Goal: Task Accomplishment & Management: Use online tool/utility

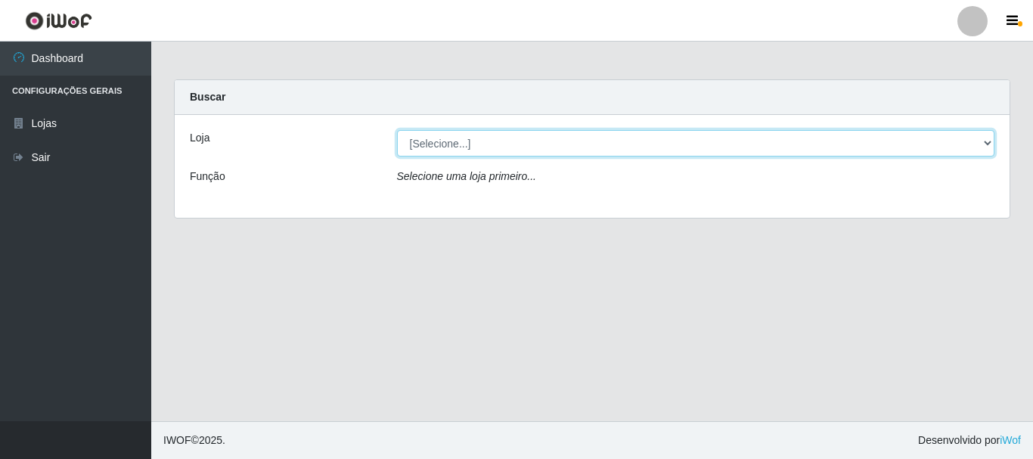
click at [588, 145] on select "[Selecione...] [GEOGRAPHIC_DATA] [GEOGRAPHIC_DATA]" at bounding box center [696, 143] width 598 height 26
select select "64"
click at [397, 130] on select "[Selecione...] [GEOGRAPHIC_DATA] [GEOGRAPHIC_DATA]" at bounding box center [696, 143] width 598 height 26
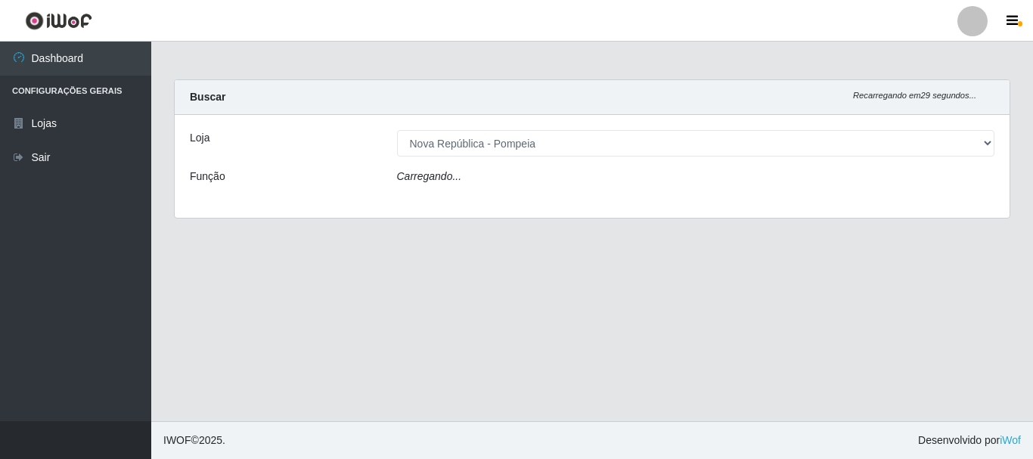
click at [586, 175] on div "Carregando..." at bounding box center [696, 180] width 621 height 22
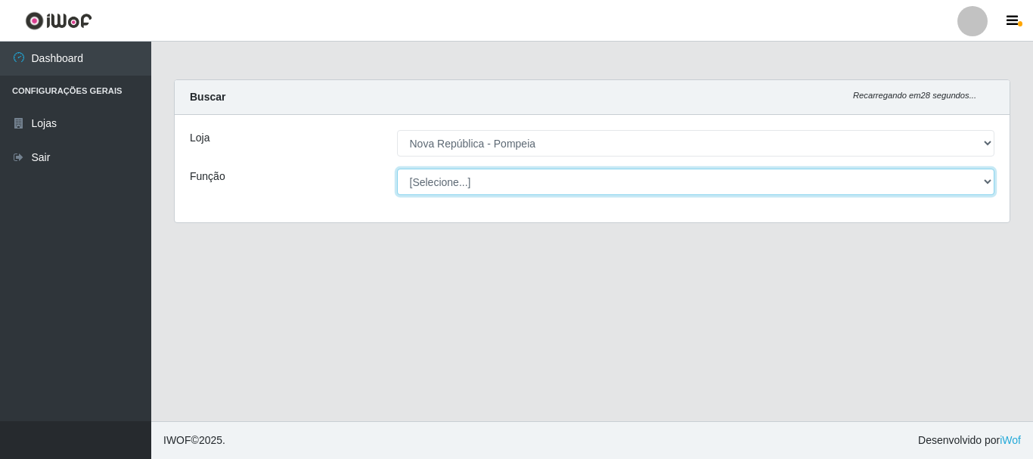
click at [592, 193] on select "[Selecione...] Balconista Operador de Caixa Recepcionista Repositor" at bounding box center [696, 182] width 598 height 26
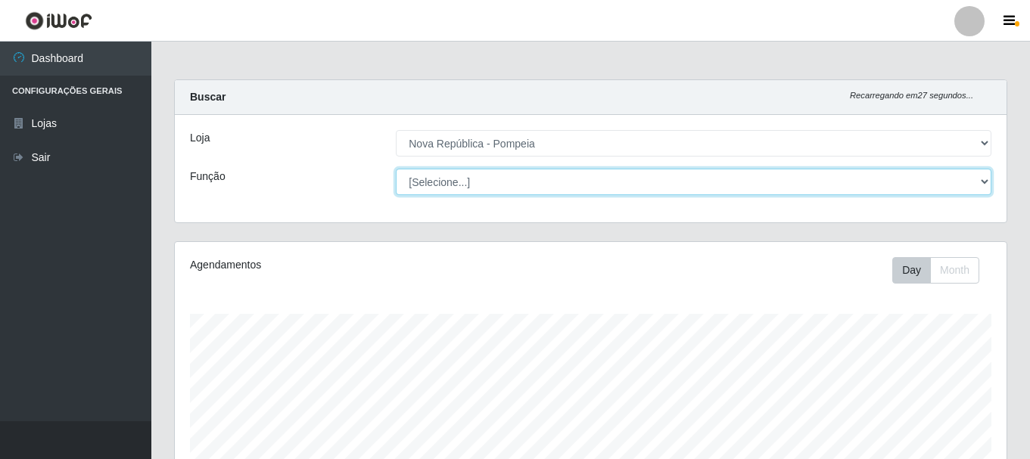
scroll to position [314, 831]
select select "22"
click at [396, 169] on select "[Selecione...] Balconista Operador de Caixa Recepcionista Repositor" at bounding box center [693, 182] width 595 height 26
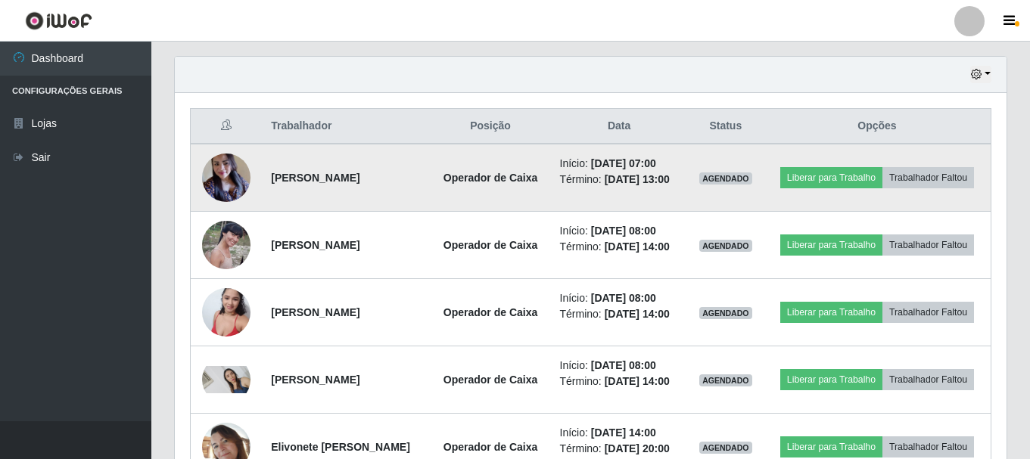
scroll to position [600, 0]
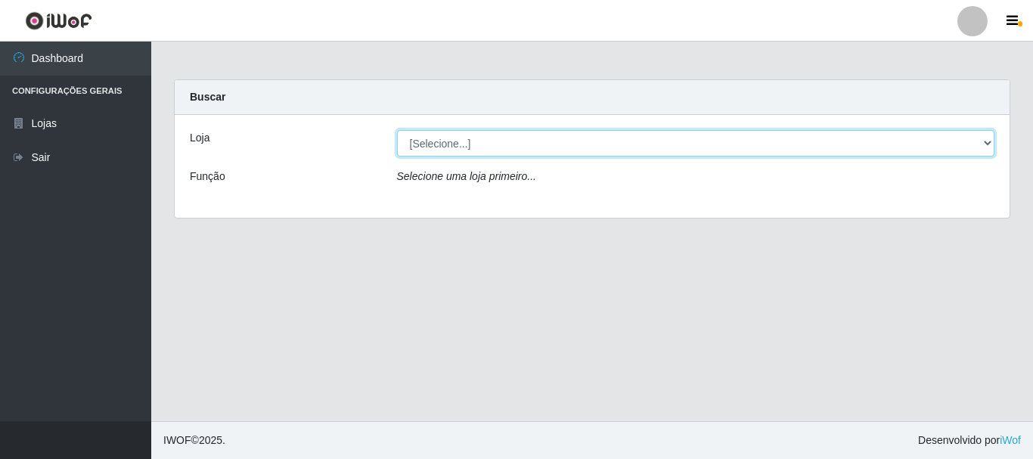
click at [445, 146] on select "[Selecione...] [GEOGRAPHIC_DATA] [GEOGRAPHIC_DATA]" at bounding box center [696, 143] width 598 height 26
select select "64"
click at [397, 130] on select "[Selecione...] [GEOGRAPHIC_DATA] [GEOGRAPHIC_DATA]" at bounding box center [696, 143] width 598 height 26
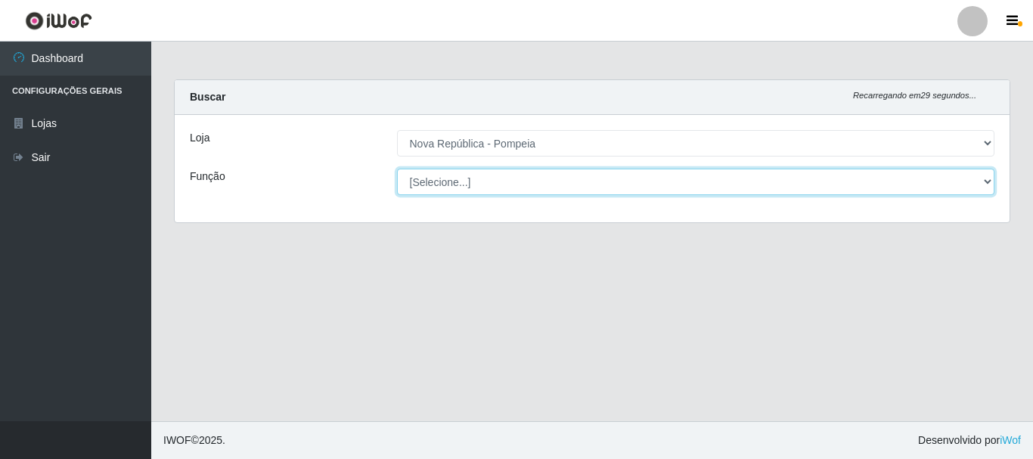
click at [452, 182] on select "[Selecione...] Balconista Operador de Caixa Recepcionista Repositor" at bounding box center [696, 182] width 598 height 26
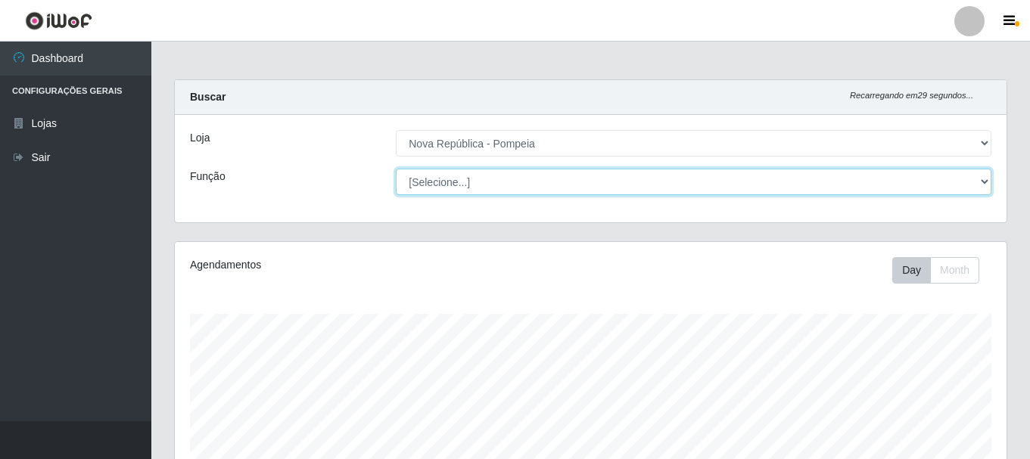
scroll to position [314, 831]
select select "22"
click at [396, 169] on select "[Selecione...] Balconista Operador de Caixa Recepcionista Repositor" at bounding box center [693, 182] width 595 height 26
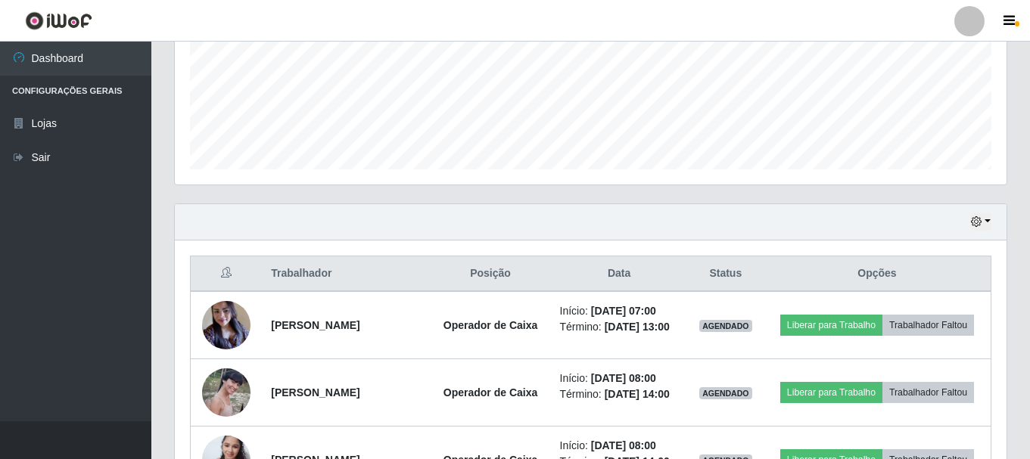
scroll to position [427, 0]
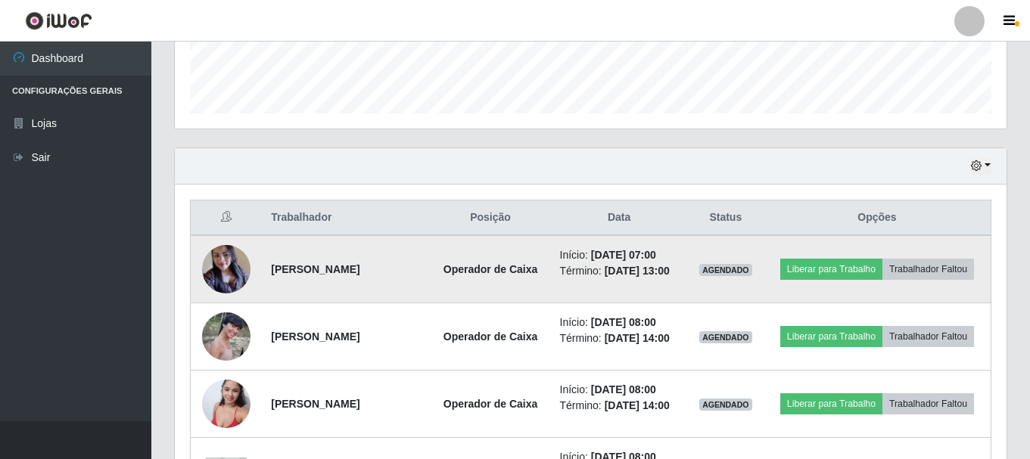
drag, startPoint x: 265, startPoint y: 264, endPoint x: 418, endPoint y: 304, distance: 158.0
click at [418, 303] on td "[PERSON_NAME]" at bounding box center [346, 269] width 168 height 68
copy strong "[PERSON_NAME]"
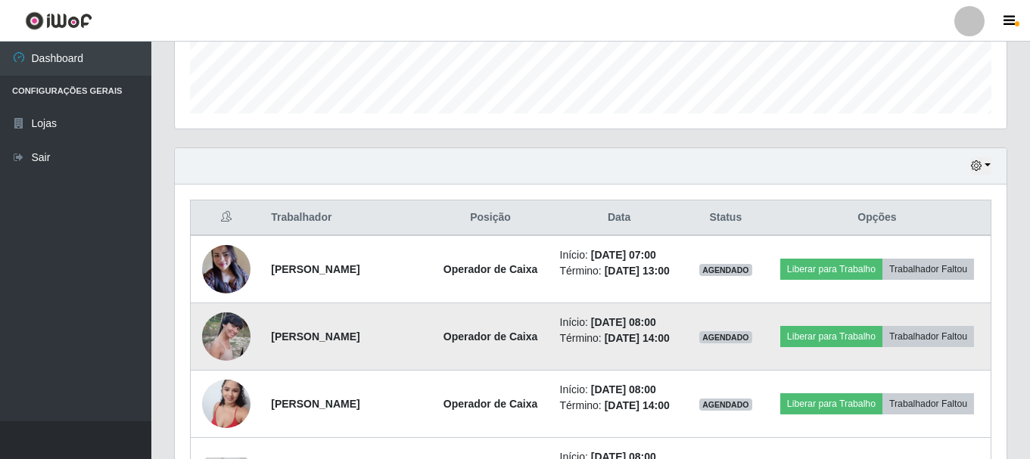
drag, startPoint x: 267, startPoint y: 356, endPoint x: 427, endPoint y: 356, distance: 160.4
click at [427, 356] on td "[PERSON_NAME]" at bounding box center [346, 336] width 168 height 67
copy strong "[PERSON_NAME]"
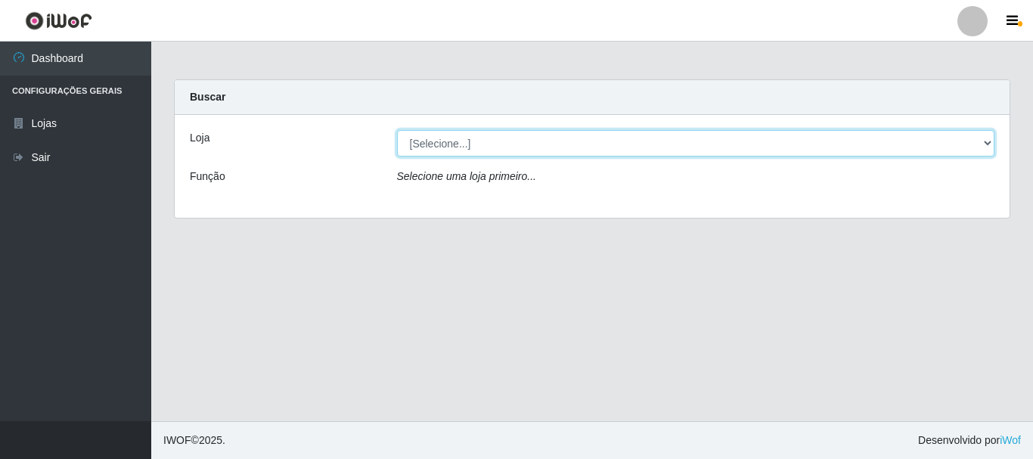
click at [444, 149] on select "[Selecione...] [GEOGRAPHIC_DATA] [GEOGRAPHIC_DATA]" at bounding box center [696, 143] width 598 height 26
select select "64"
click at [397, 130] on select "[Selecione...] [GEOGRAPHIC_DATA] [GEOGRAPHIC_DATA]" at bounding box center [696, 143] width 598 height 26
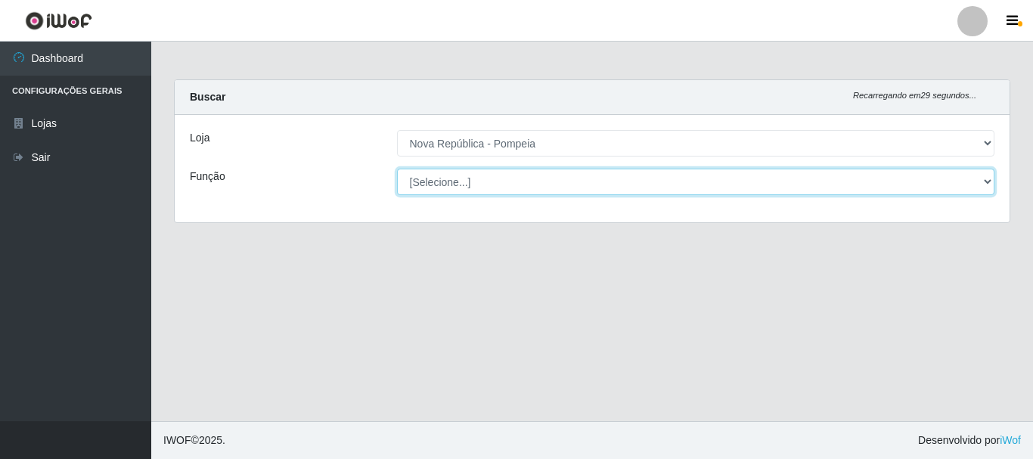
click at [452, 177] on select "[Selecione...] Balconista Operador de Caixa Recepcionista Repositor" at bounding box center [696, 182] width 598 height 26
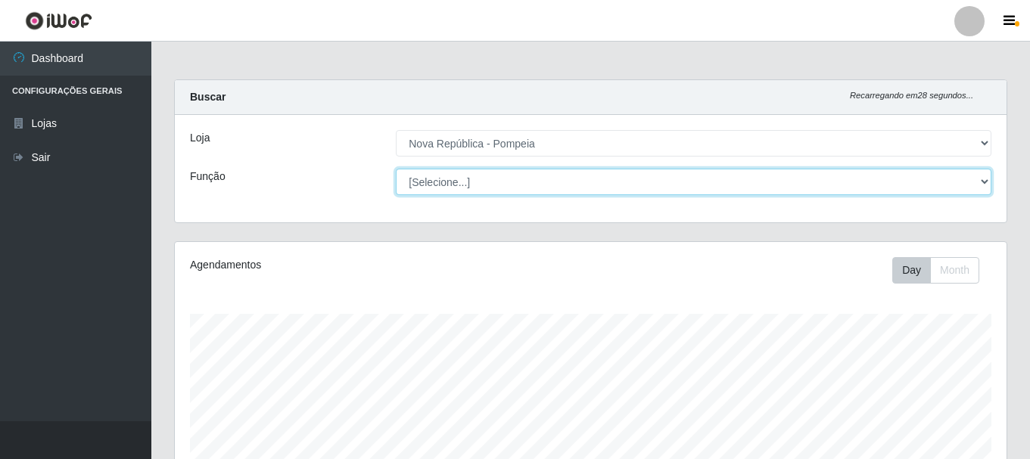
scroll to position [314, 831]
select select "22"
click at [396, 169] on select "[Selecione...] Balconista Operador de Caixa Recepcionista Repositor" at bounding box center [693, 182] width 595 height 26
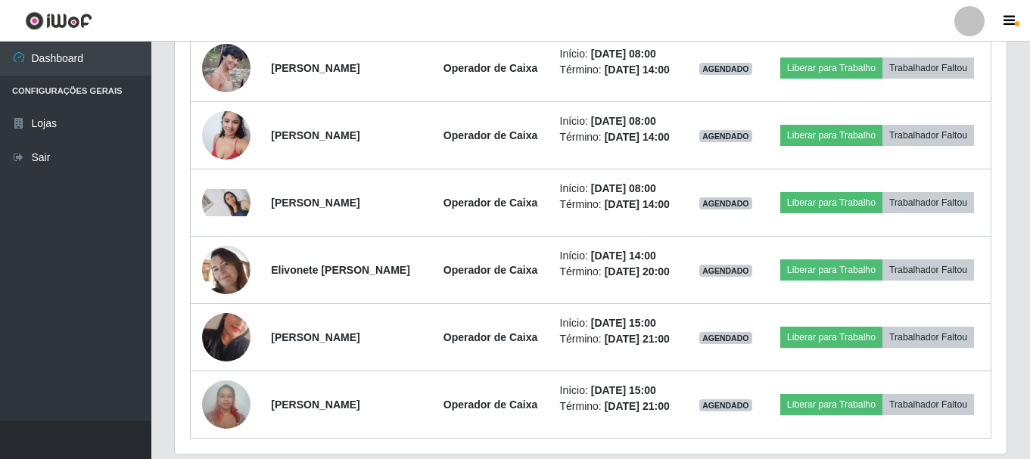
scroll to position [605, 0]
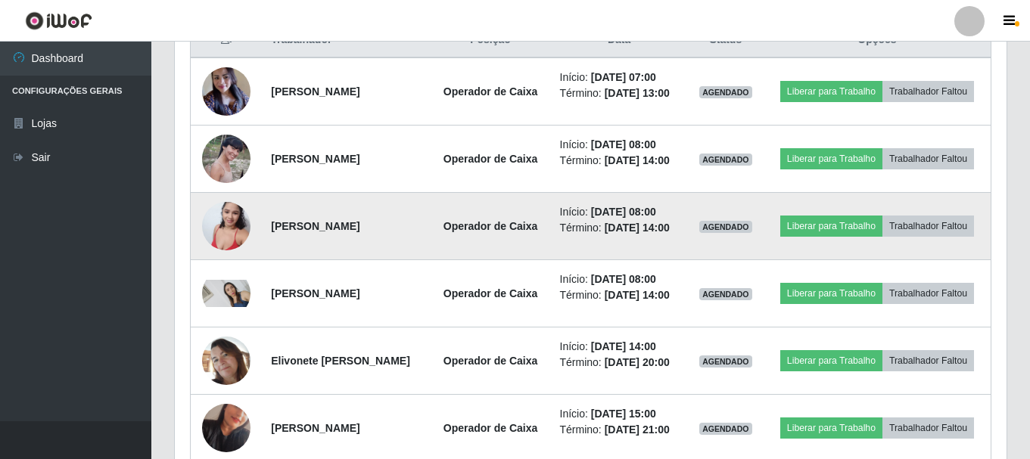
drag, startPoint x: 264, startPoint y: 257, endPoint x: 424, endPoint y: 259, distance: 159.6
click at [424, 259] on td "[PERSON_NAME]" at bounding box center [346, 226] width 168 height 67
copy strong "[PERSON_NAME]"
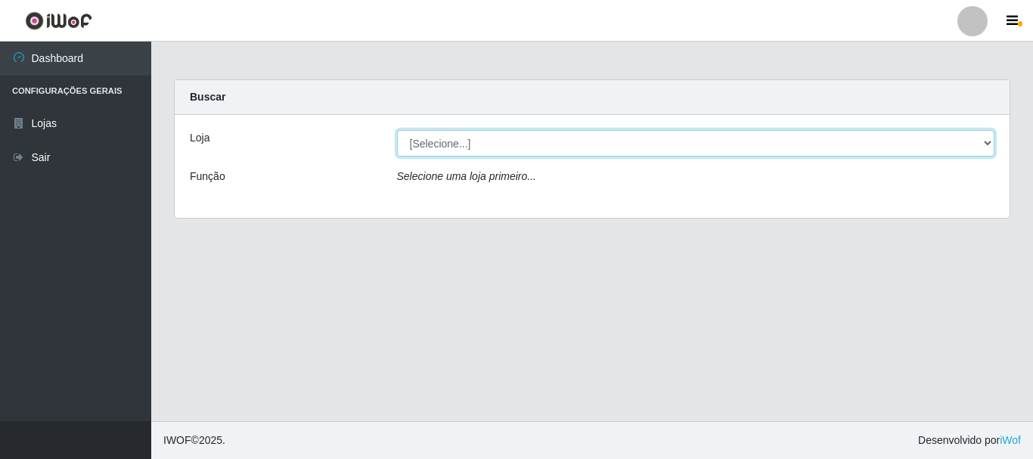
click at [483, 138] on select "[Selecione...] [GEOGRAPHIC_DATA] [GEOGRAPHIC_DATA]" at bounding box center [696, 143] width 598 height 26
select select "64"
click at [397, 130] on select "[Selecione...] [GEOGRAPHIC_DATA] [GEOGRAPHIC_DATA]" at bounding box center [696, 143] width 598 height 26
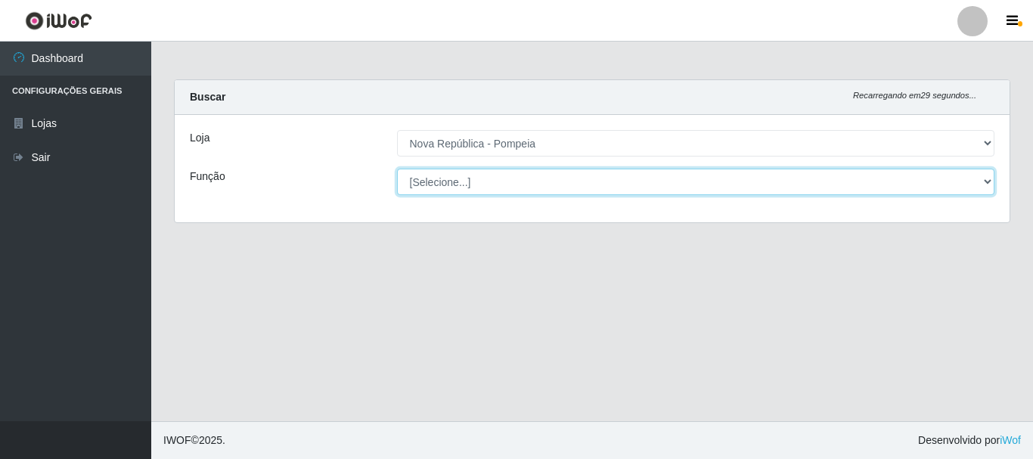
click at [482, 181] on select "[Selecione...] Balconista Operador de Caixa Recepcionista Repositor" at bounding box center [696, 182] width 598 height 26
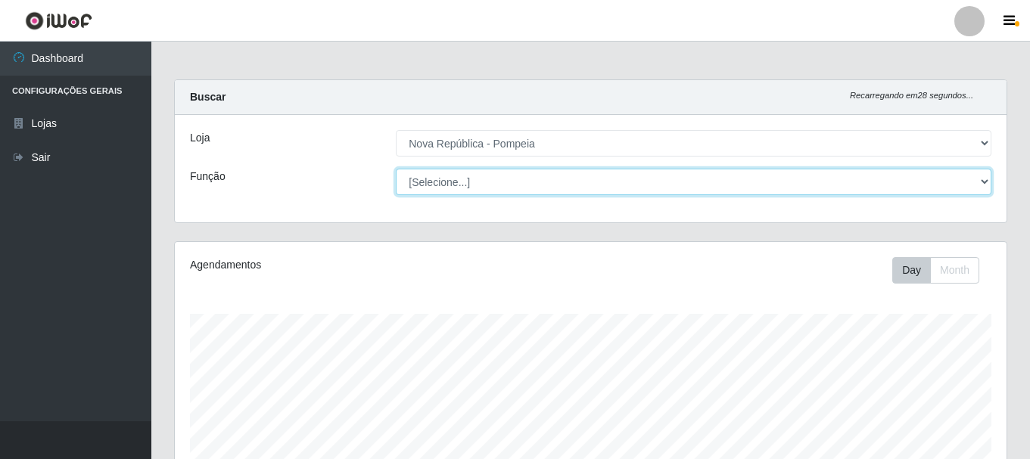
scroll to position [314, 831]
select select "22"
click at [396, 169] on select "[Selecione...] Balconista Operador de Caixa Recepcionista Repositor" at bounding box center [693, 182] width 595 height 26
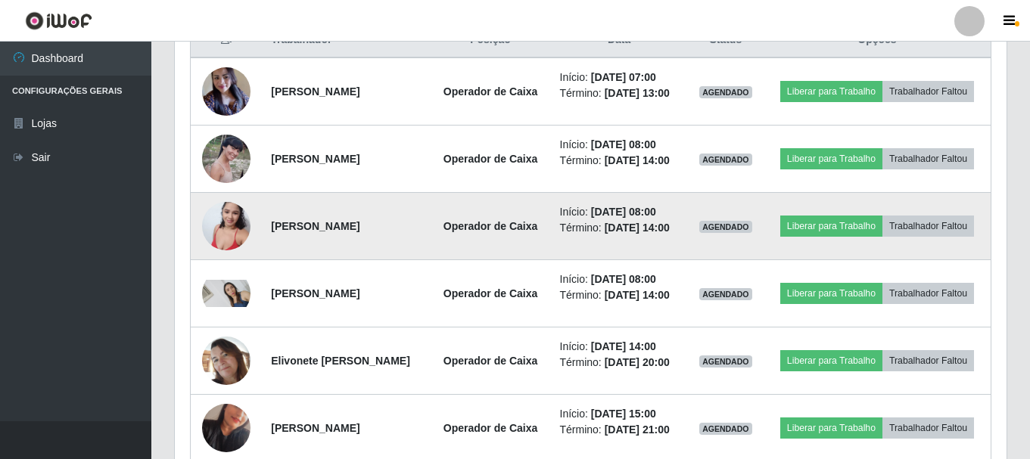
scroll to position [681, 0]
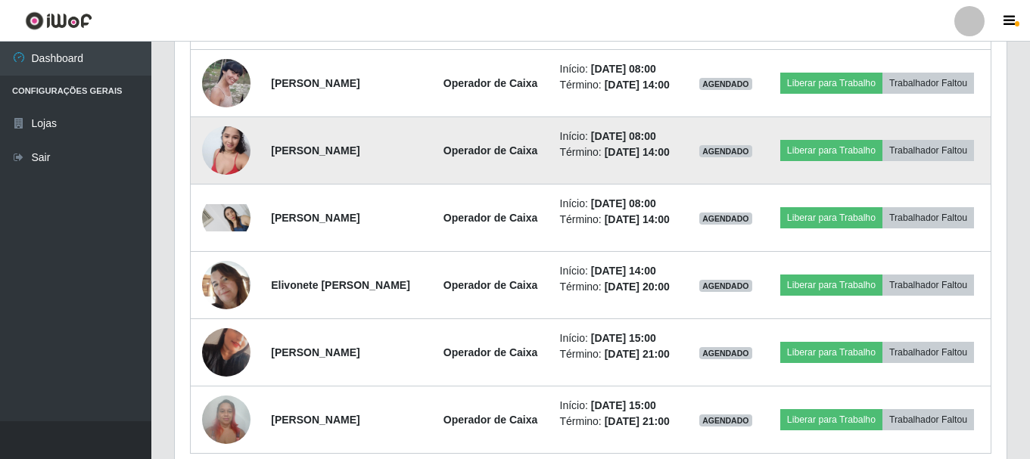
drag, startPoint x: 267, startPoint y: 181, endPoint x: 404, endPoint y: 183, distance: 136.9
click at [404, 183] on td "[PERSON_NAME]" at bounding box center [346, 150] width 168 height 67
copy strong "[PERSON_NAME]"
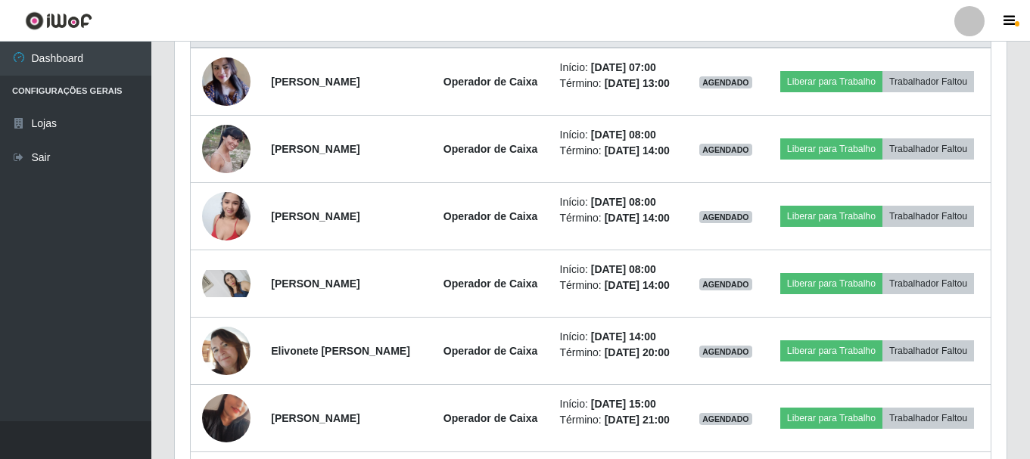
scroll to position [611, 0]
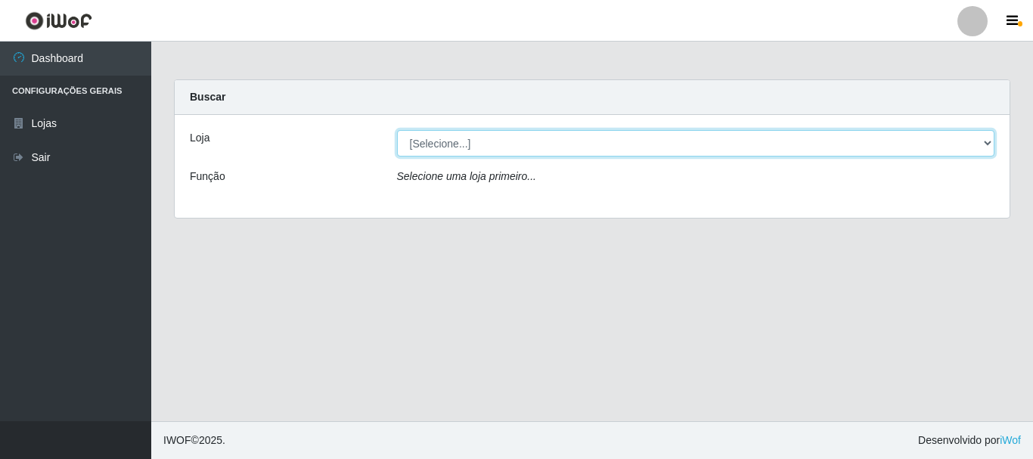
click at [486, 144] on select "[Selecione...] [GEOGRAPHIC_DATA] [GEOGRAPHIC_DATA]" at bounding box center [696, 143] width 598 height 26
select select "64"
click at [397, 130] on select "[Selecione...] [GEOGRAPHIC_DATA] [GEOGRAPHIC_DATA]" at bounding box center [696, 143] width 598 height 26
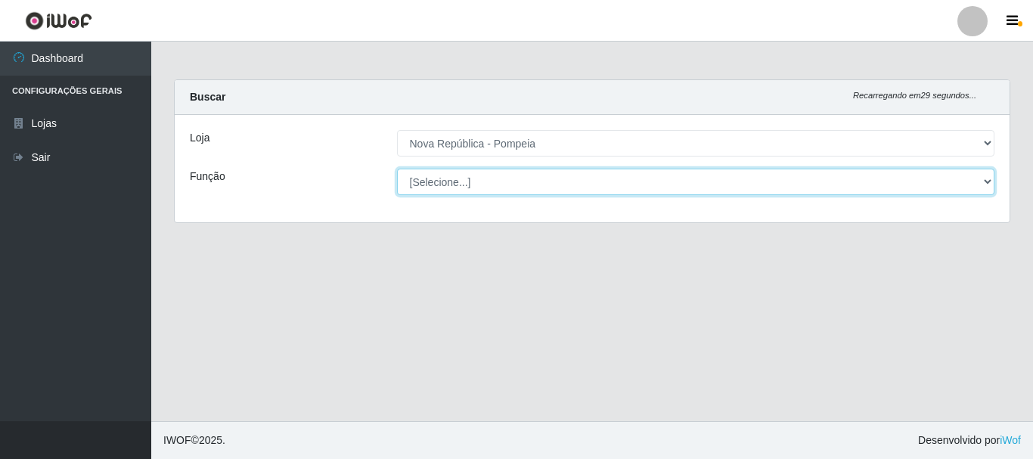
click at [487, 183] on select "[Selecione...] Balconista Operador de Caixa Recepcionista Repositor" at bounding box center [696, 182] width 598 height 26
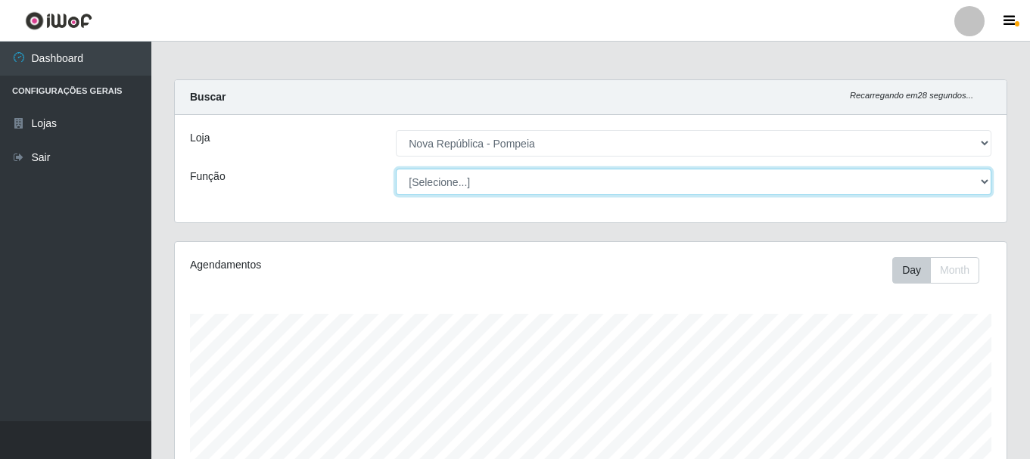
scroll to position [314, 831]
select select "22"
click at [396, 169] on select "[Selecione...] Balconista Operador de Caixa Recepcionista Repositor" at bounding box center [693, 182] width 595 height 26
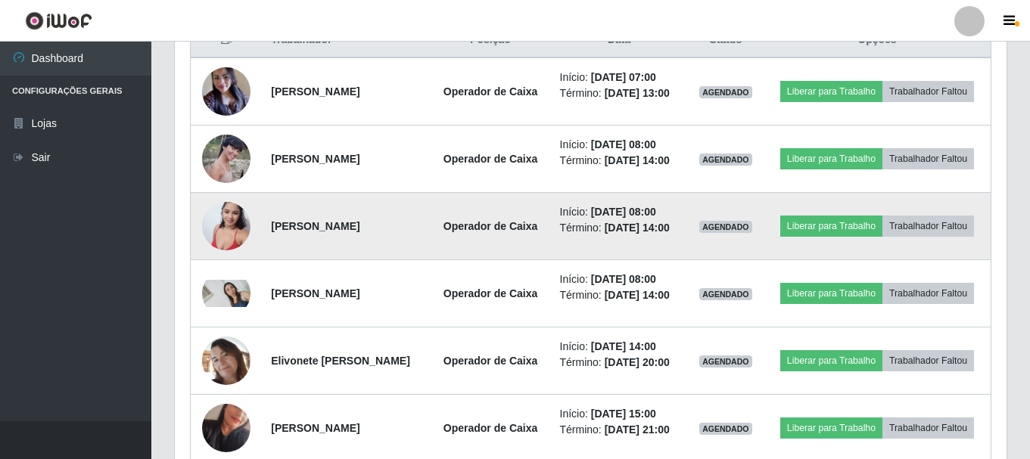
scroll to position [681, 0]
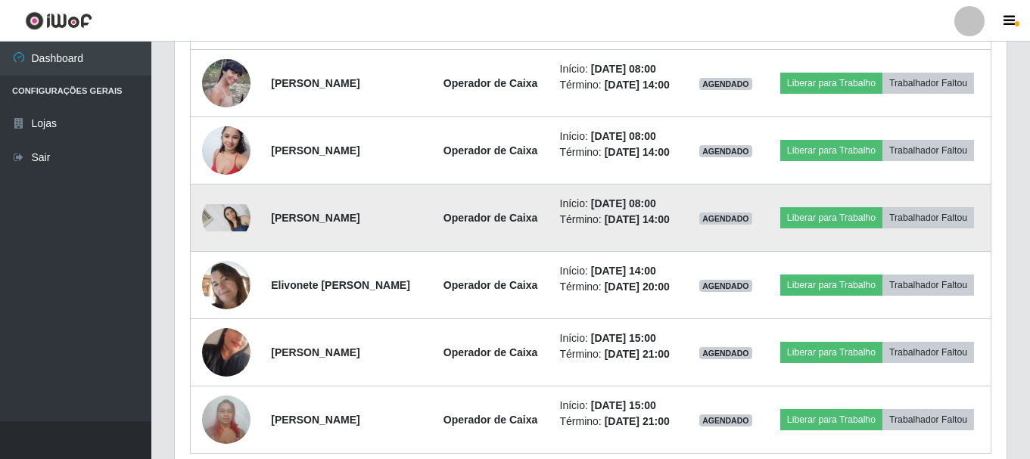
click at [228, 231] on img at bounding box center [226, 217] width 48 height 27
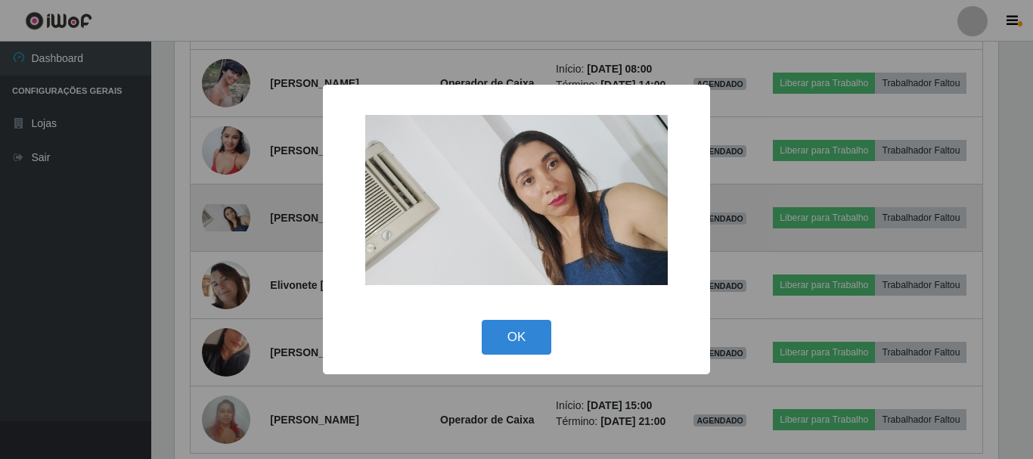
click at [228, 259] on div "× OK Cancel" at bounding box center [516, 229] width 1033 height 459
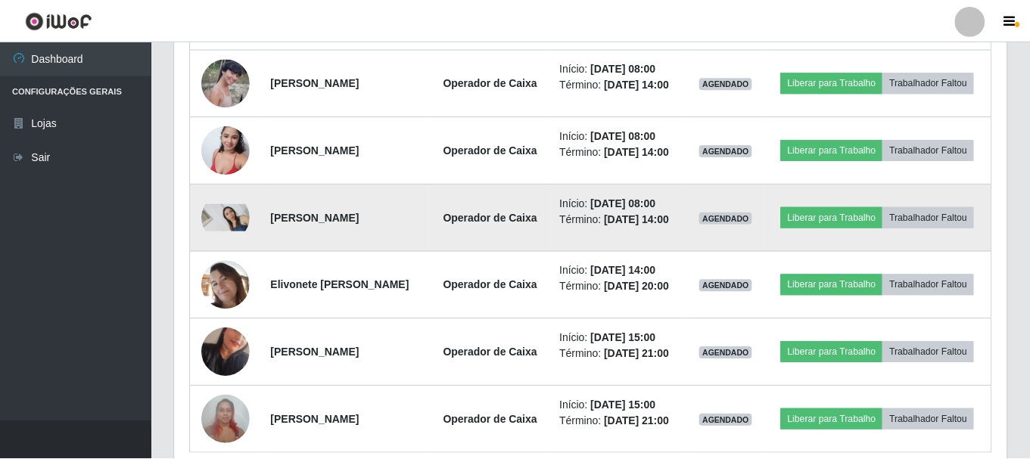
scroll to position [314, 831]
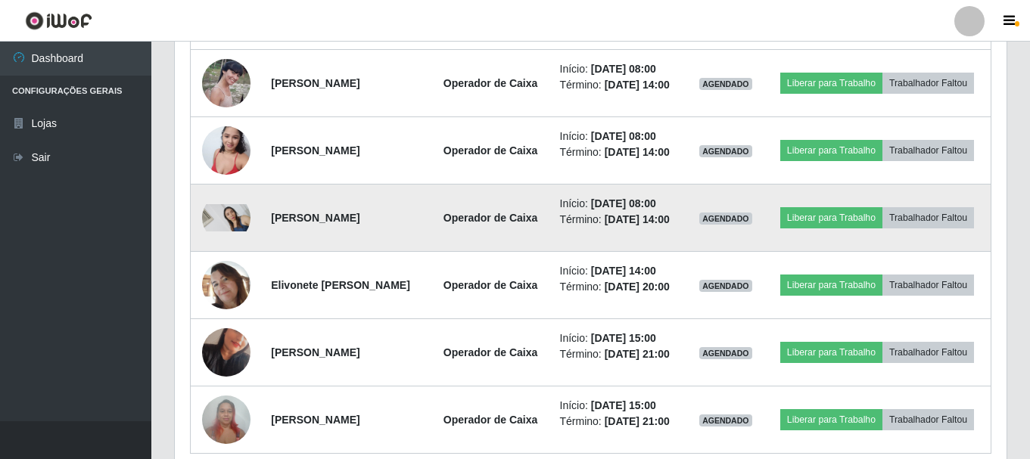
drag, startPoint x: 264, startPoint y: 254, endPoint x: 449, endPoint y: 254, distance: 184.6
click at [430, 252] on td "[PERSON_NAME]" at bounding box center [346, 218] width 168 height 67
copy strong "[PERSON_NAME]"
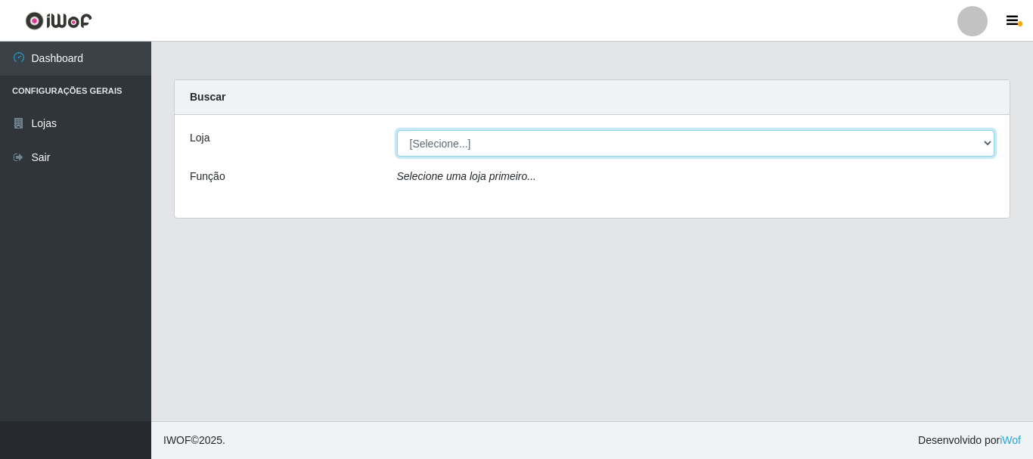
click at [485, 141] on select "[Selecione...] Nova República - Pajuçara Nova República - Pompeia" at bounding box center [696, 143] width 598 height 26
select select "64"
click at [397, 130] on select "[Selecione...] [GEOGRAPHIC_DATA] [GEOGRAPHIC_DATA]" at bounding box center [696, 143] width 598 height 26
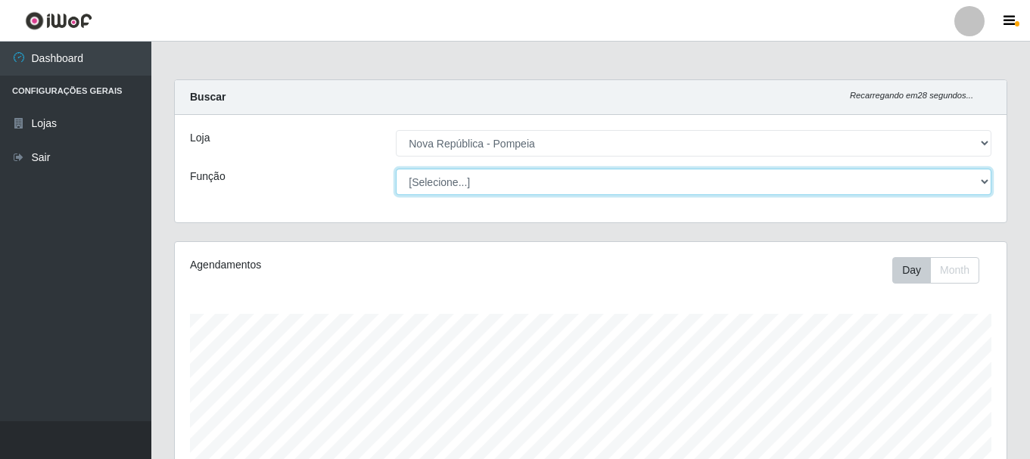
scroll to position [314, 831]
click at [482, 181] on select "[Selecione...] Balconista Operador de Caixa Recepcionista Repositor" at bounding box center [693, 182] width 595 height 26
select select "22"
click at [396, 169] on select "[Selecione...] Balconista Operador de Caixa Recepcionista Repositor" at bounding box center [693, 182] width 595 height 26
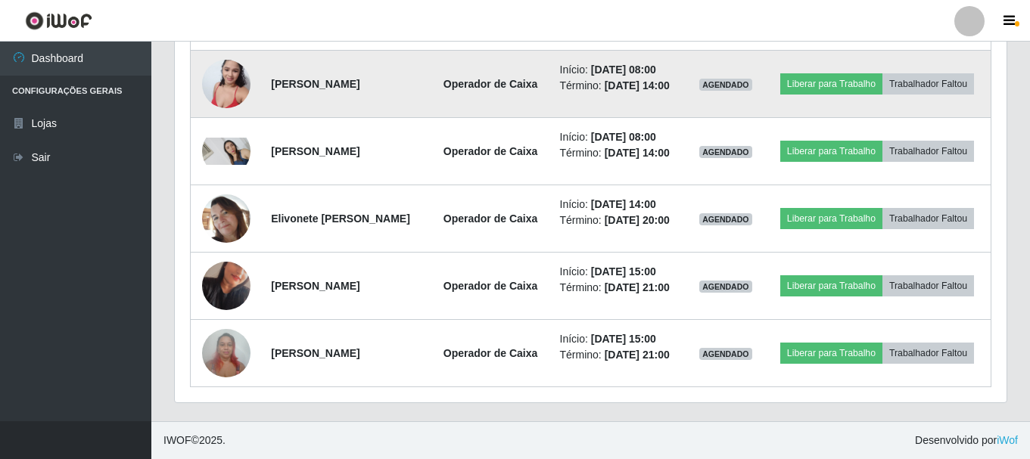
scroll to position [751, 0]
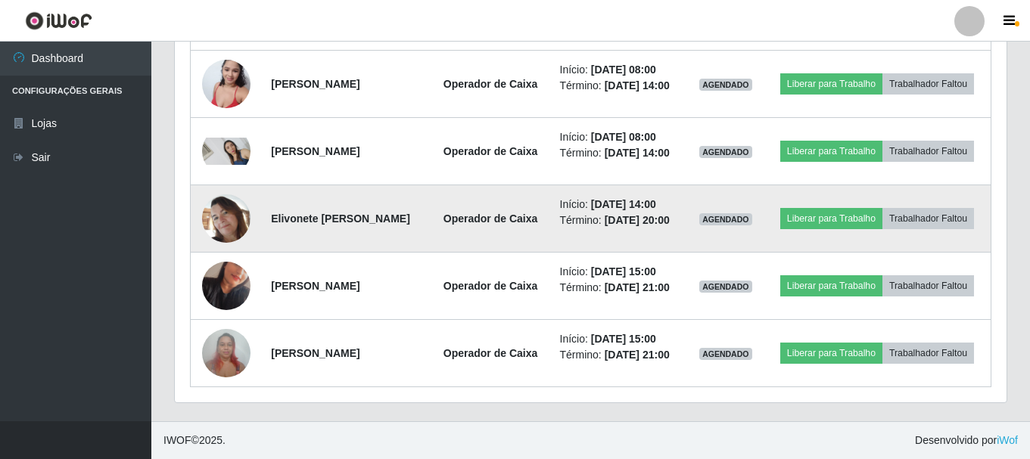
click at [228, 243] on img at bounding box center [226, 218] width 48 height 48
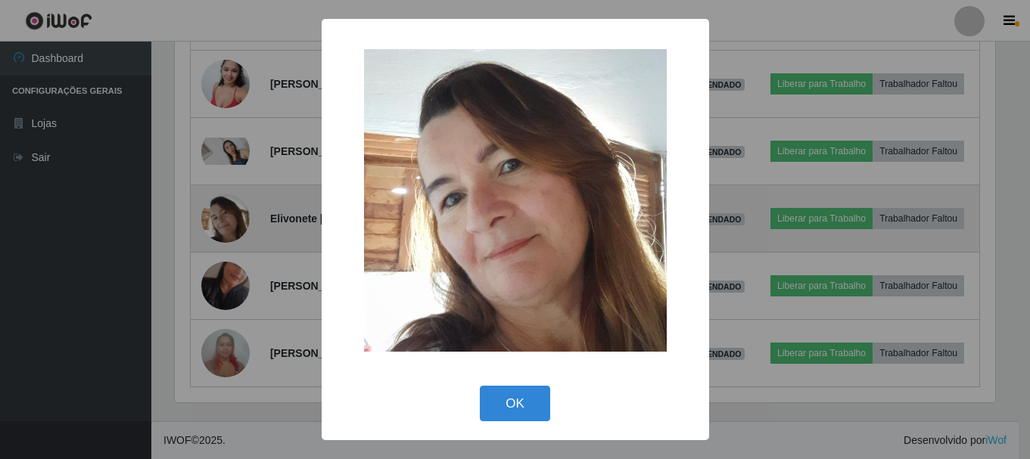
scroll to position [314, 824]
click at [228, 278] on div "× OK Cancel" at bounding box center [516, 229] width 1033 height 459
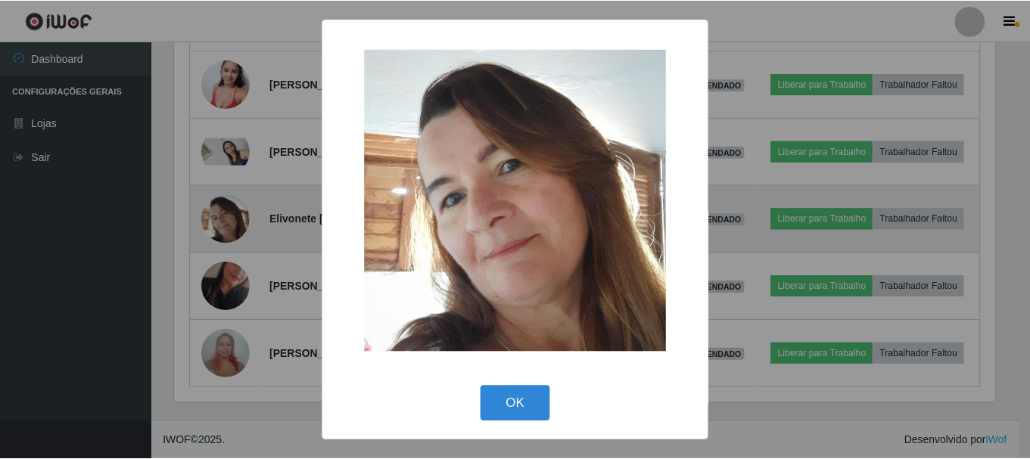
scroll to position [314, 831]
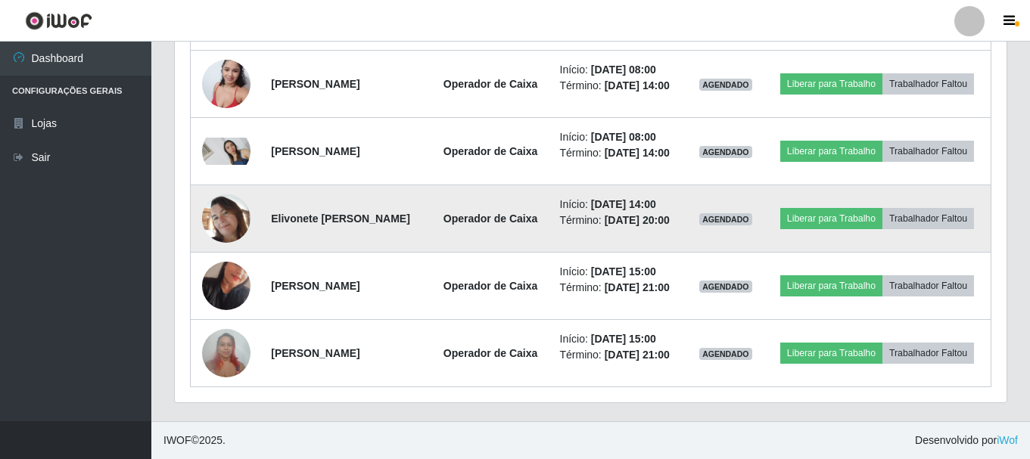
drag, startPoint x: 264, startPoint y: 269, endPoint x: 425, endPoint y: 247, distance: 162.6
click at [425, 247] on td "Elivonete [PERSON_NAME]" at bounding box center [346, 218] width 168 height 67
copy strong "Elivonete [PERSON_NAME]"
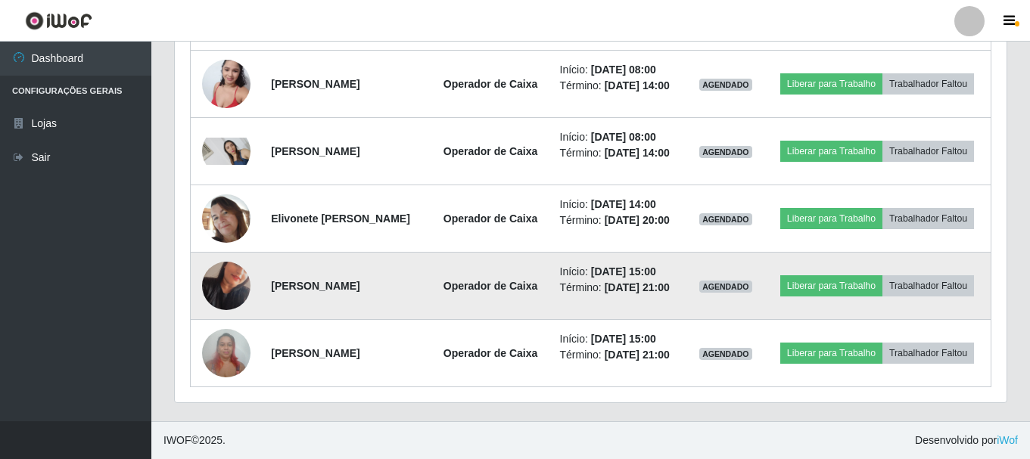
scroll to position [827, 0]
drag, startPoint x: 266, startPoint y: 269, endPoint x: 458, endPoint y: 275, distance: 192.3
click at [430, 275] on td "[PERSON_NAME]" at bounding box center [346, 286] width 168 height 67
copy strong "[PERSON_NAME]"
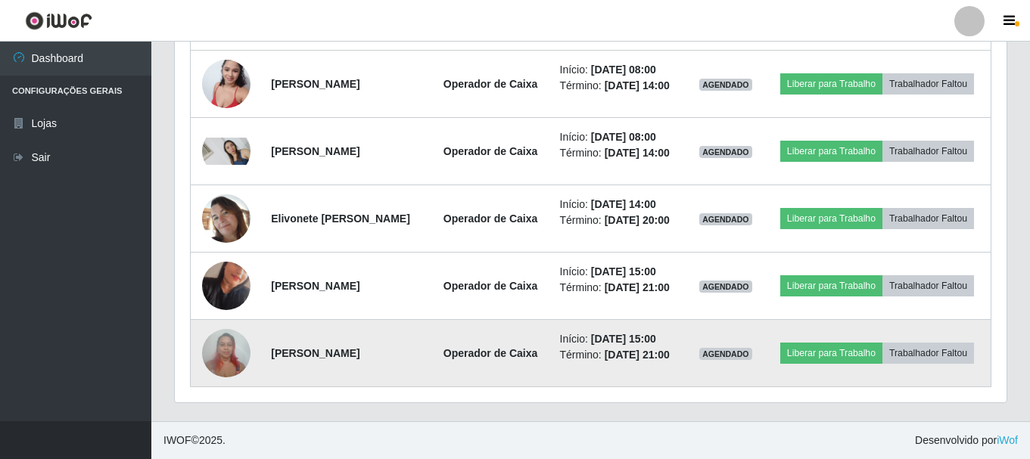
drag, startPoint x: 266, startPoint y: 351, endPoint x: 455, endPoint y: 344, distance: 189.3
click at [430, 344] on td "[PERSON_NAME]" at bounding box center [346, 353] width 168 height 67
copy strong "[PERSON_NAME]"
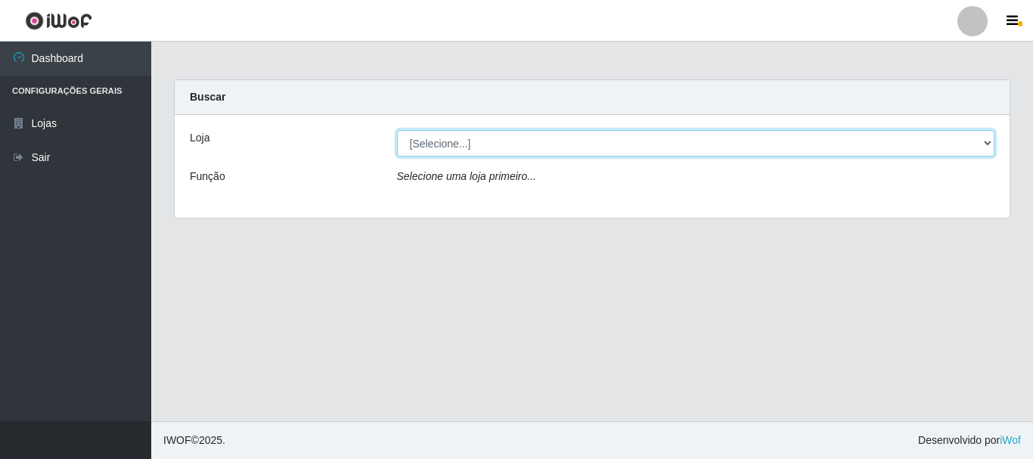
click at [427, 144] on select "[Selecione...] [GEOGRAPHIC_DATA] [GEOGRAPHIC_DATA]" at bounding box center [696, 143] width 598 height 26
select select "64"
click at [397, 130] on select "[Selecione...] [GEOGRAPHIC_DATA] [GEOGRAPHIC_DATA]" at bounding box center [696, 143] width 598 height 26
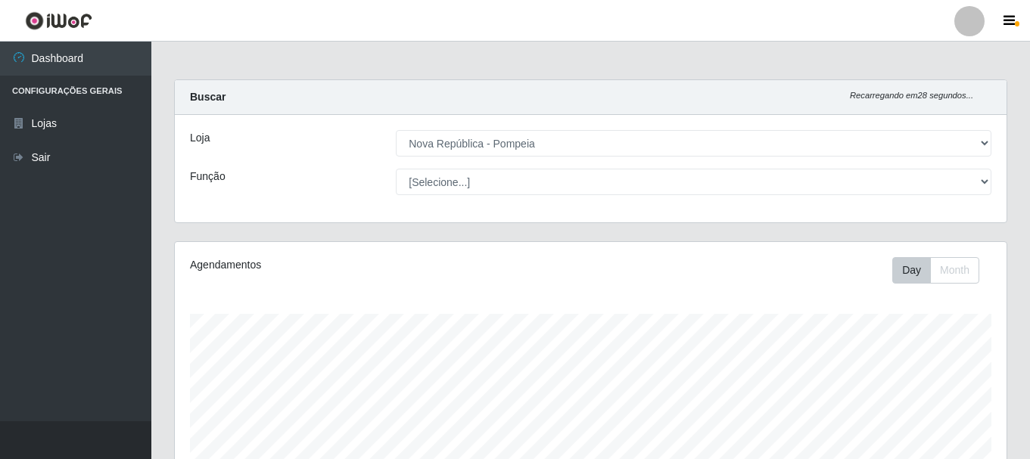
scroll to position [314, 831]
select select "22"
click at [396, 169] on select "[Selecione...] Balconista Operador de Caixa Recepcionista Repositor" at bounding box center [693, 182] width 595 height 26
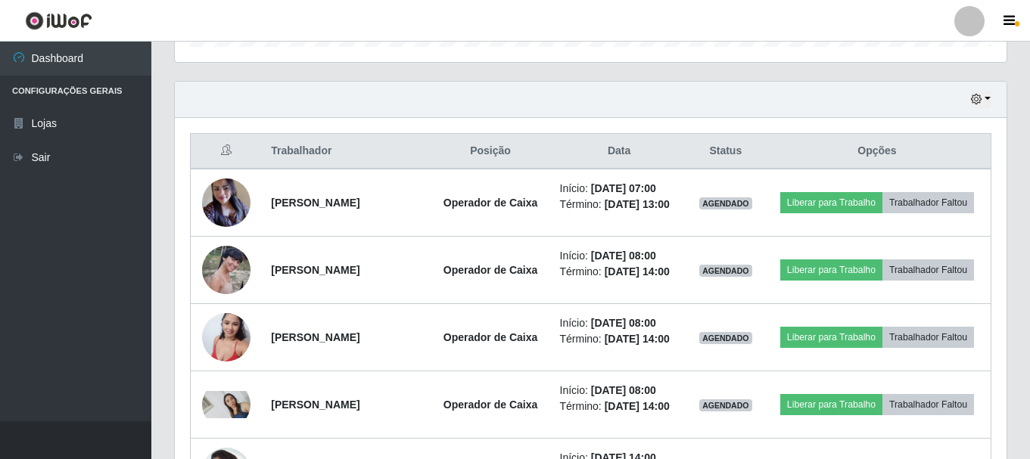
scroll to position [503, 0]
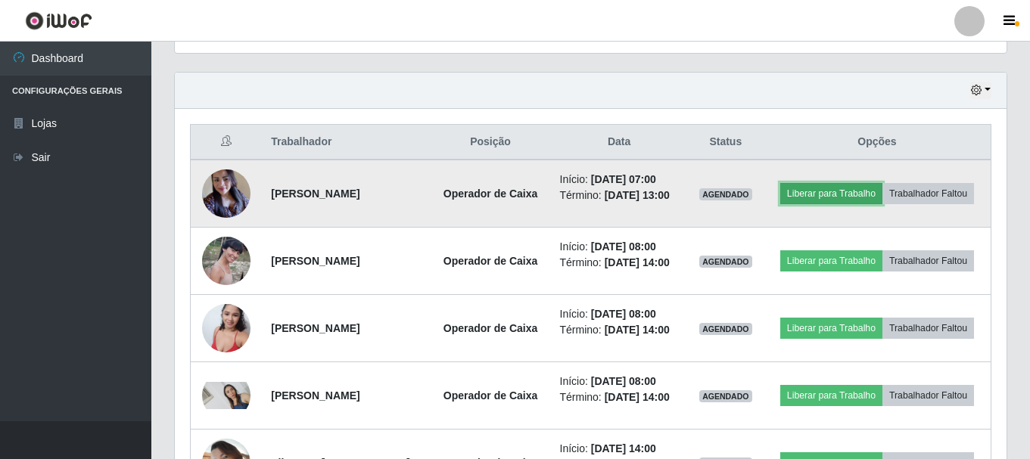
click at [872, 189] on button "Liberar para Trabalho" at bounding box center [831, 193] width 102 height 21
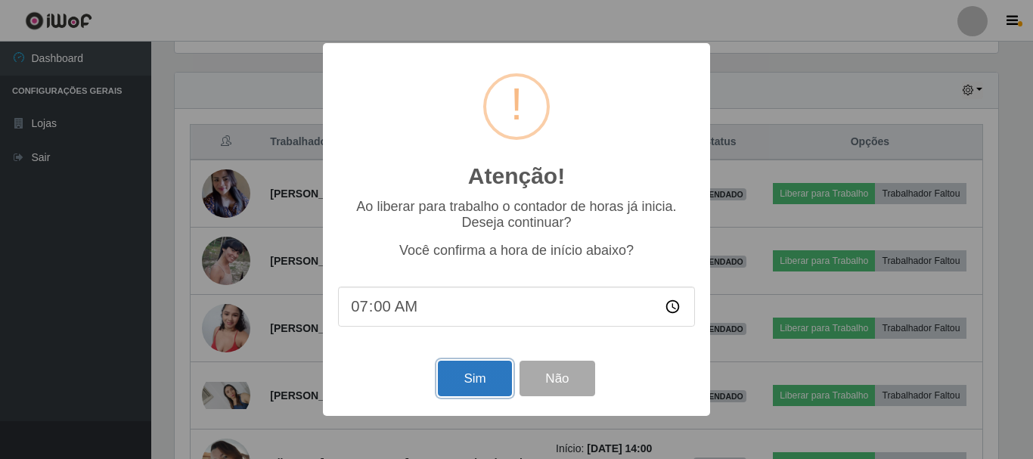
click at [496, 369] on button "Sim" at bounding box center [474, 379] width 73 height 36
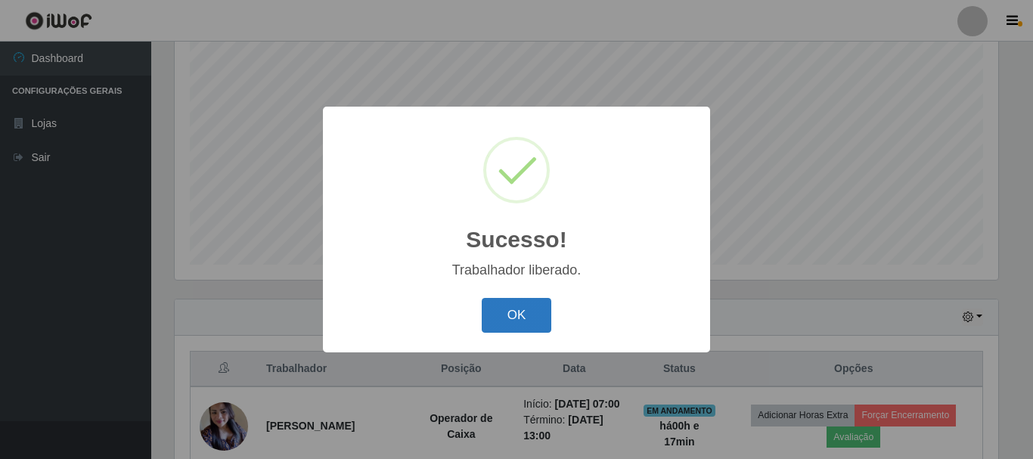
click at [510, 318] on button "OK" at bounding box center [517, 316] width 70 height 36
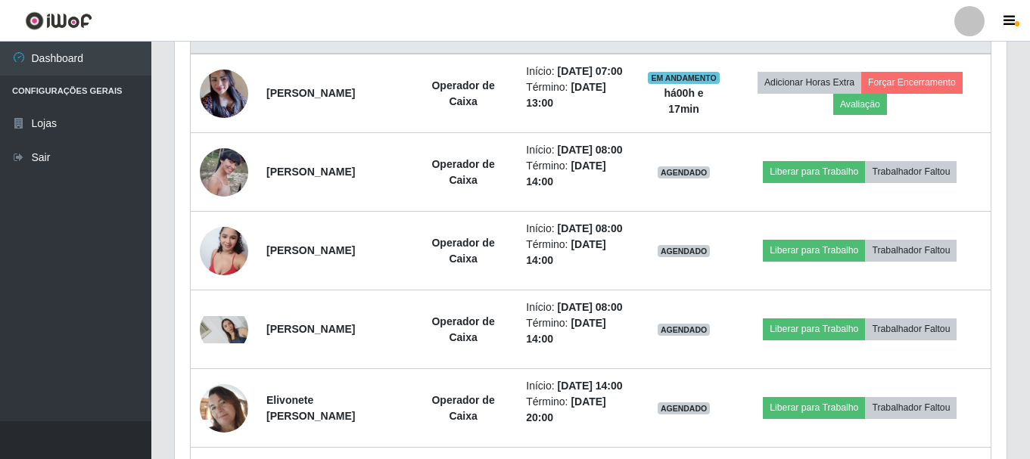
scroll to position [635, 0]
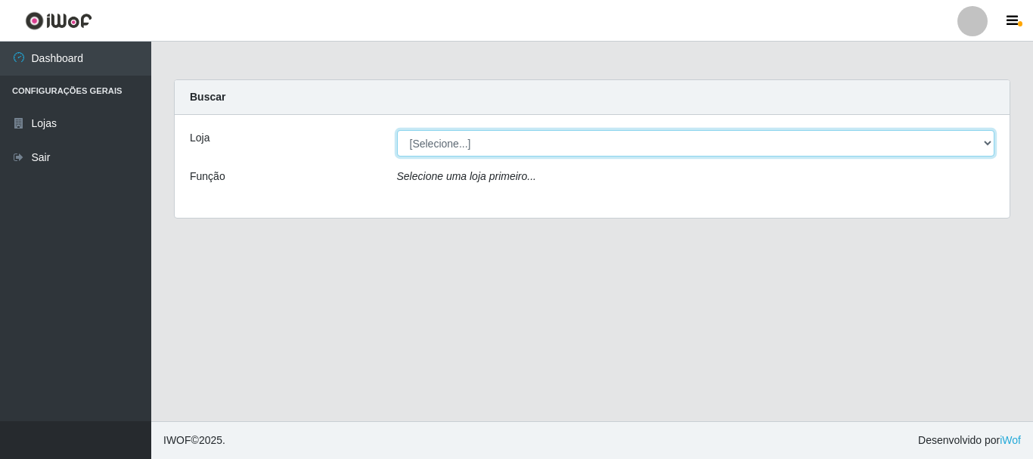
click at [987, 137] on select "[Selecione...] [GEOGRAPHIC_DATA] [GEOGRAPHIC_DATA]" at bounding box center [696, 143] width 598 height 26
select select "64"
click at [397, 130] on select "[Selecione...] [GEOGRAPHIC_DATA] [GEOGRAPHIC_DATA]" at bounding box center [696, 143] width 598 height 26
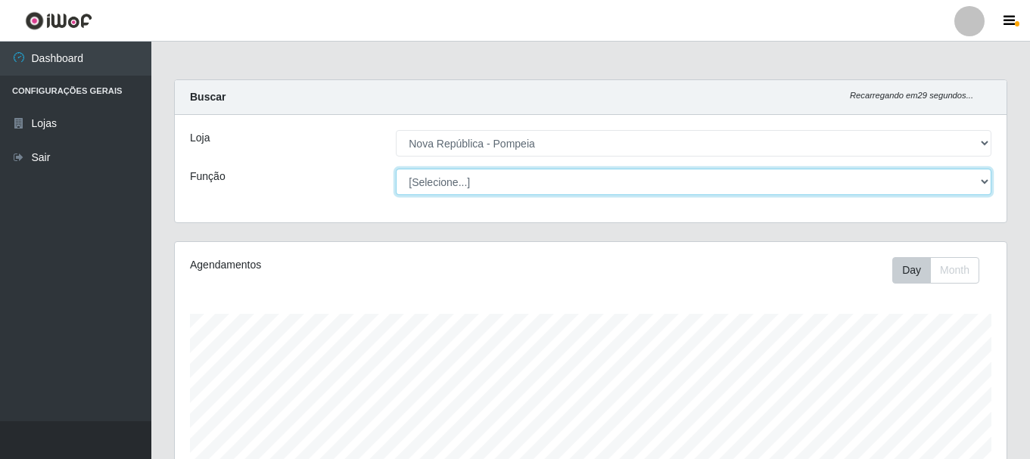
click at [981, 182] on select "[Selecione...] Balconista Operador de Caixa Recepcionista Repositor" at bounding box center [693, 182] width 595 height 26
select select "22"
click at [396, 169] on select "[Selecione...] Balconista Operador de Caixa Recepcionista Repositor" at bounding box center [693, 182] width 595 height 26
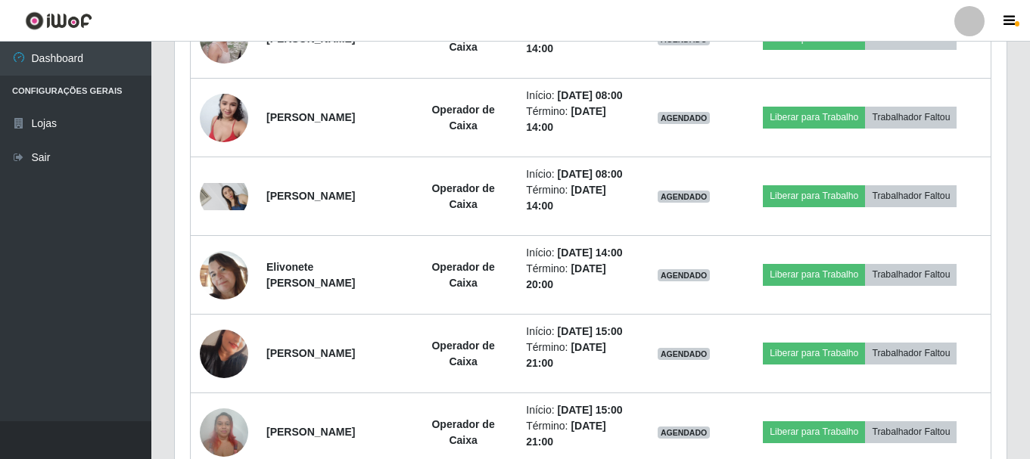
scroll to position [743, 0]
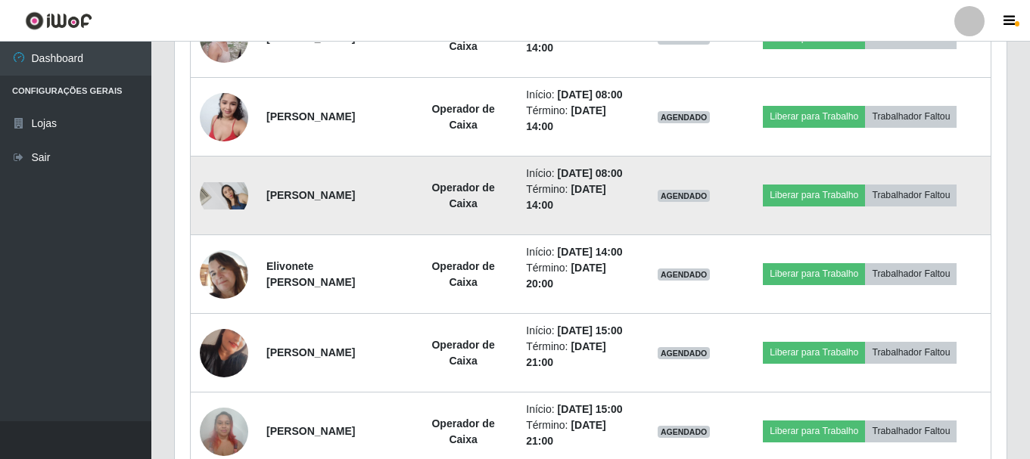
click at [208, 210] on img at bounding box center [224, 195] width 48 height 27
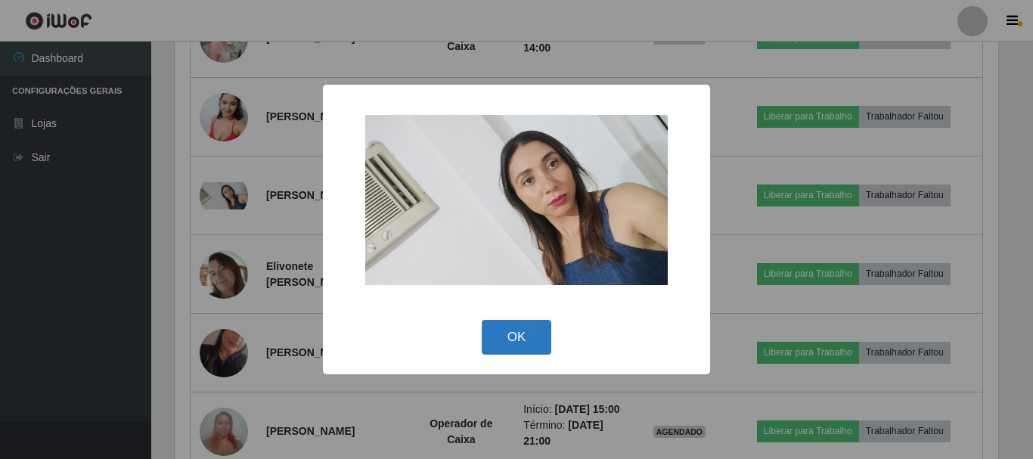
click at [549, 341] on button "OK" at bounding box center [517, 338] width 70 height 36
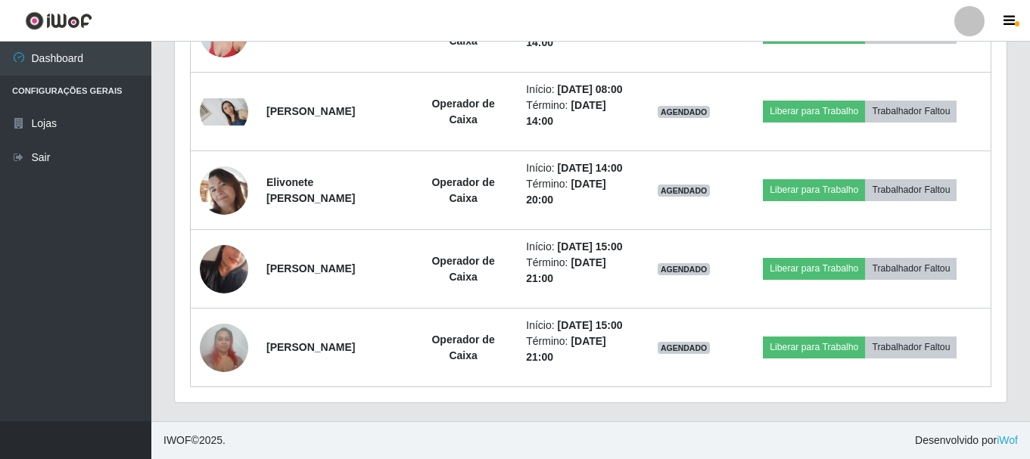
scroll to position [899, 0]
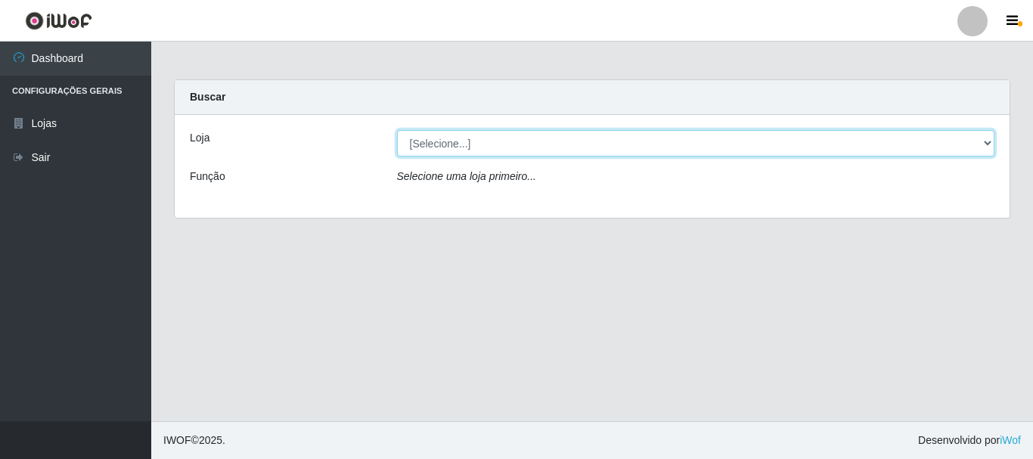
drag, startPoint x: 487, startPoint y: 142, endPoint x: 493, endPoint y: 156, distance: 14.9
click at [487, 144] on select "[Selecione...] [GEOGRAPHIC_DATA] [GEOGRAPHIC_DATA]" at bounding box center [696, 143] width 598 height 26
select select "64"
click at [397, 130] on select "[Selecione...] [GEOGRAPHIC_DATA] [GEOGRAPHIC_DATA]" at bounding box center [696, 143] width 598 height 26
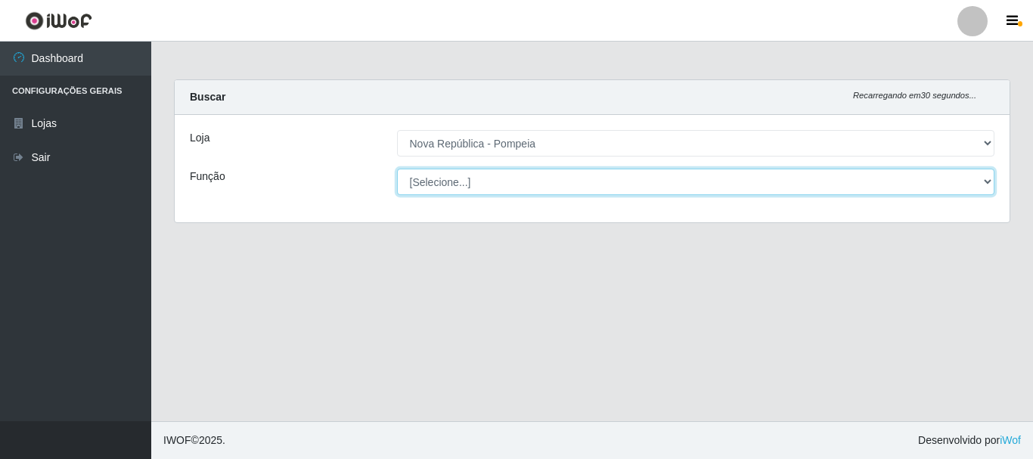
click at [492, 183] on select "[Selecione...] Balconista Operador de Caixa Recepcionista Repositor" at bounding box center [696, 182] width 598 height 26
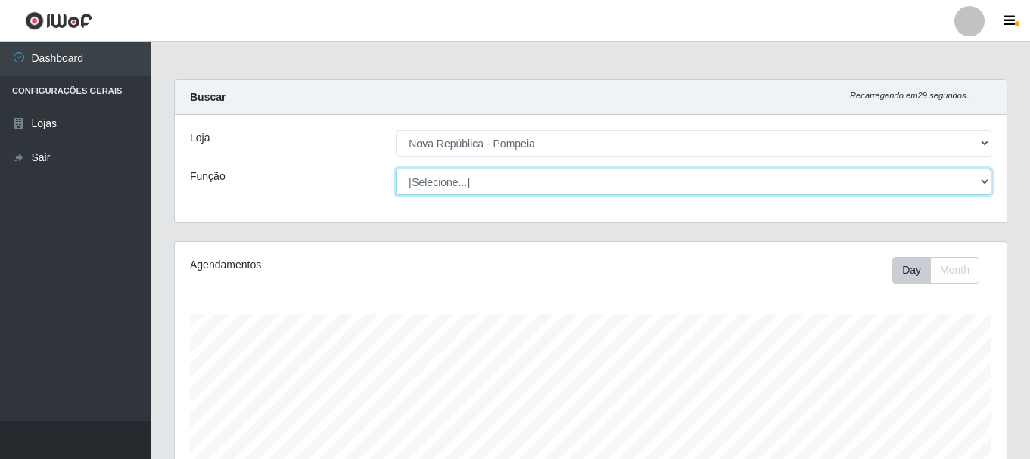
scroll to position [314, 831]
select select "22"
click at [396, 169] on select "[Selecione...] Balconista Operador de Caixa Recepcionista Repositor" at bounding box center [693, 182] width 595 height 26
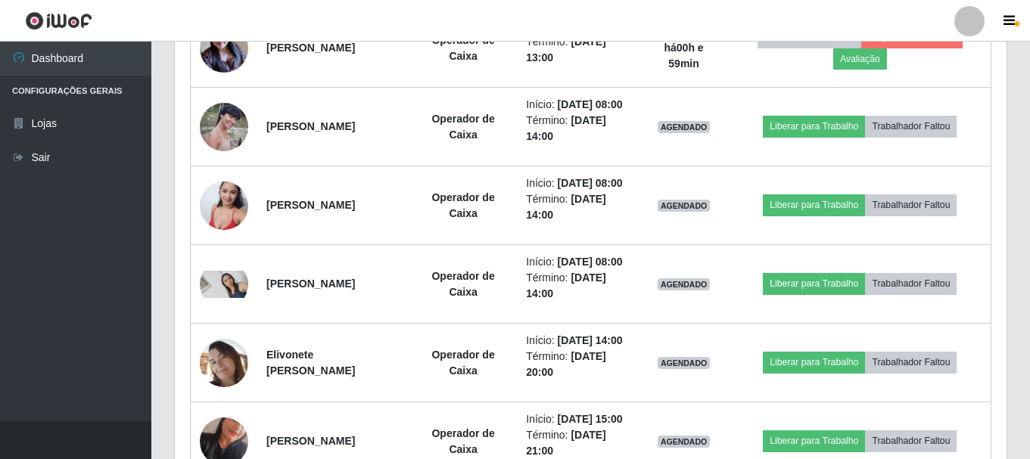
scroll to position [681, 0]
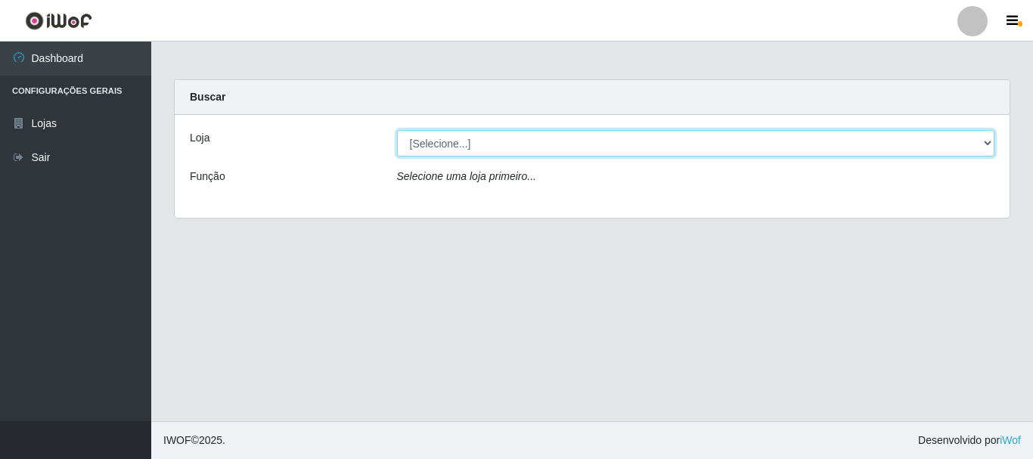
click at [987, 140] on select "[Selecione...] [GEOGRAPHIC_DATA] [GEOGRAPHIC_DATA]" at bounding box center [696, 143] width 598 height 26
select select "64"
click at [397, 130] on select "[Selecione...] [GEOGRAPHIC_DATA] [GEOGRAPHIC_DATA]" at bounding box center [696, 143] width 598 height 26
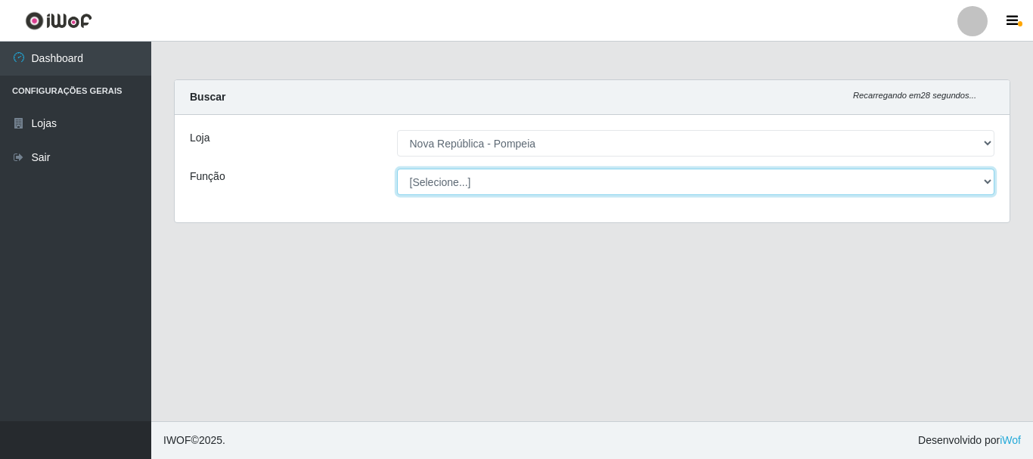
click at [986, 179] on select "[Selecione...] Balconista Operador de Caixa Recepcionista Repositor" at bounding box center [696, 182] width 598 height 26
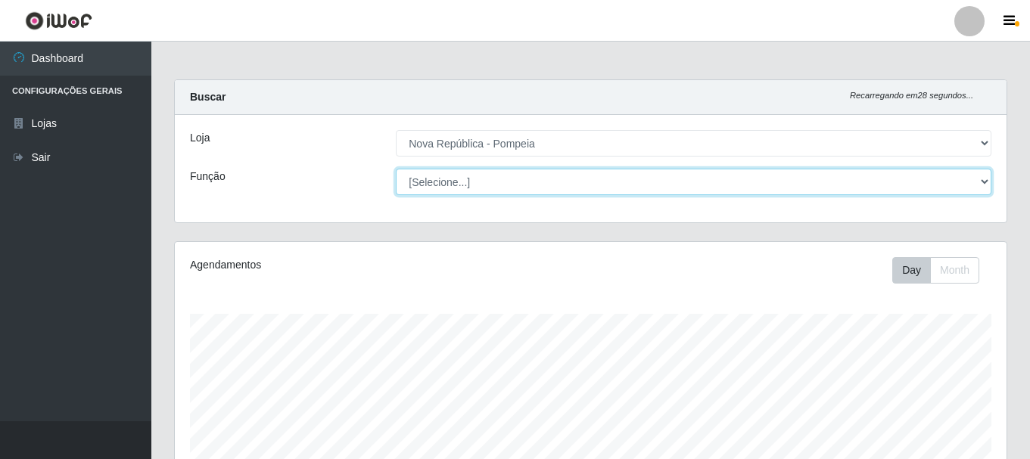
scroll to position [314, 831]
select select "22"
click at [396, 169] on select "[Selecione...] Balconista Operador de Caixa Recepcionista Repositor" at bounding box center [693, 182] width 595 height 26
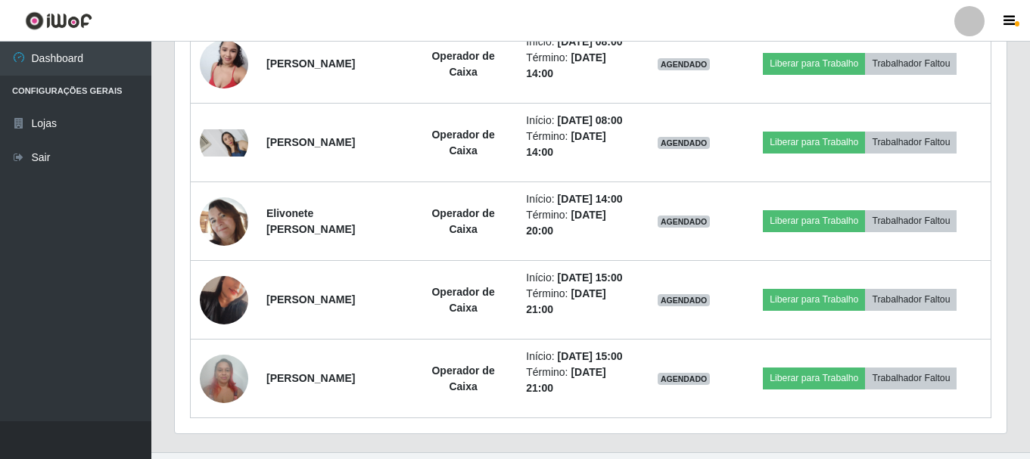
scroll to position [791, 0]
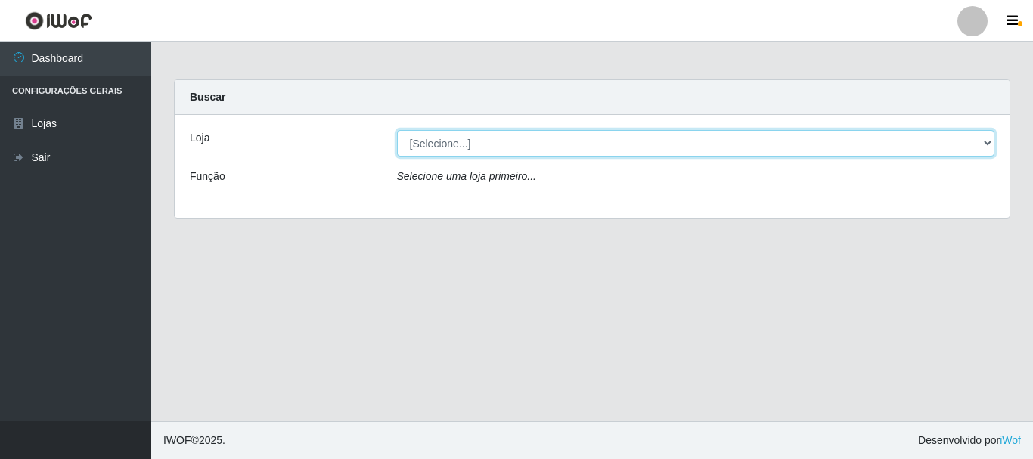
drag, startPoint x: 647, startPoint y: 146, endPoint x: 647, endPoint y: 155, distance: 9.1
click at [647, 148] on select "[Selecione...] [GEOGRAPHIC_DATA] [GEOGRAPHIC_DATA]" at bounding box center [696, 143] width 598 height 26
select select "64"
click at [397, 130] on select "[Selecione...] [GEOGRAPHIC_DATA] [GEOGRAPHIC_DATA]" at bounding box center [696, 143] width 598 height 26
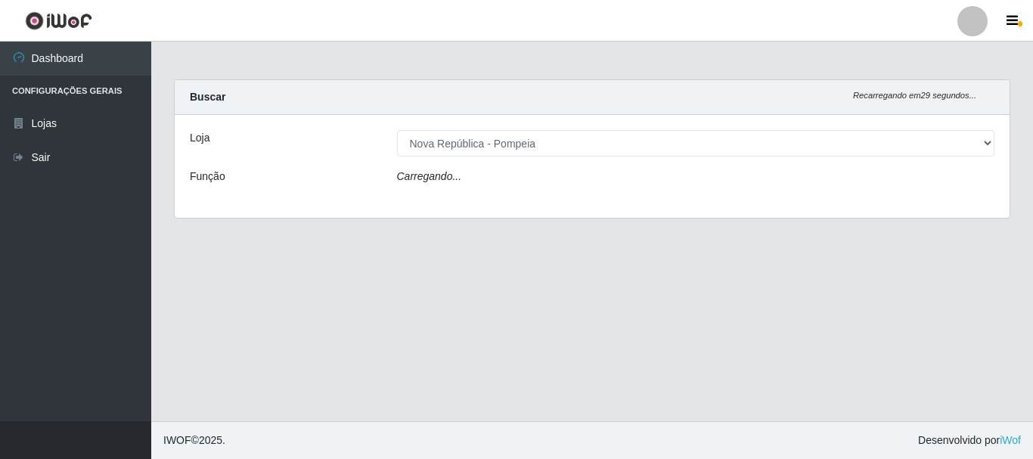
click at [659, 193] on div "Loja [Selecione...] [GEOGRAPHIC_DATA] [GEOGRAPHIC_DATA] Função Carregando..." at bounding box center [592, 166] width 835 height 103
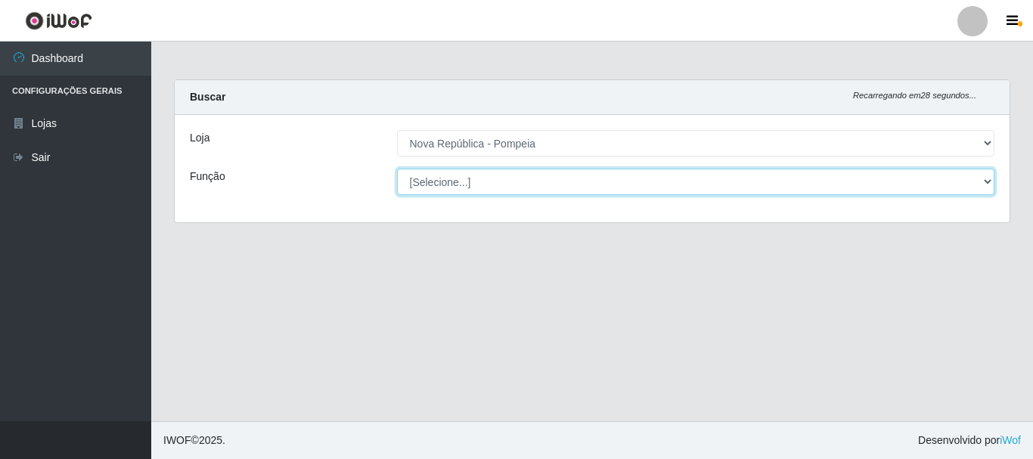
click at [660, 184] on select "[Selecione...] Balconista Operador de Caixa Recepcionista Repositor" at bounding box center [696, 182] width 598 height 26
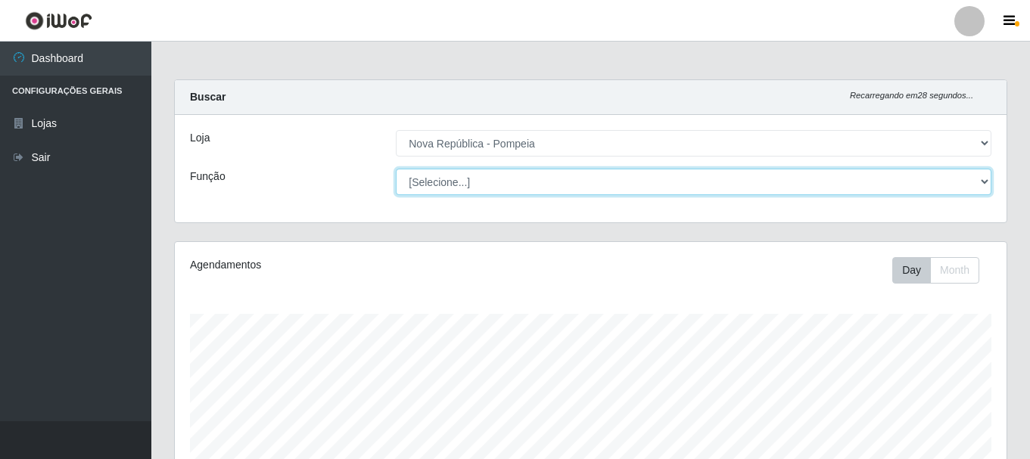
scroll to position [314, 831]
select select "22"
click at [396, 169] on select "[Selecione...] Balconista Operador de Caixa Recepcionista Repositor" at bounding box center [693, 182] width 595 height 26
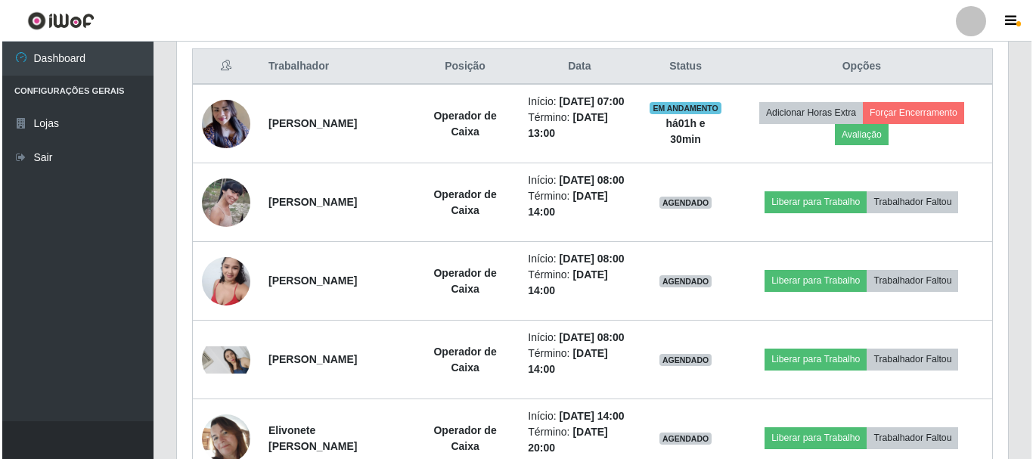
scroll to position [654, 0]
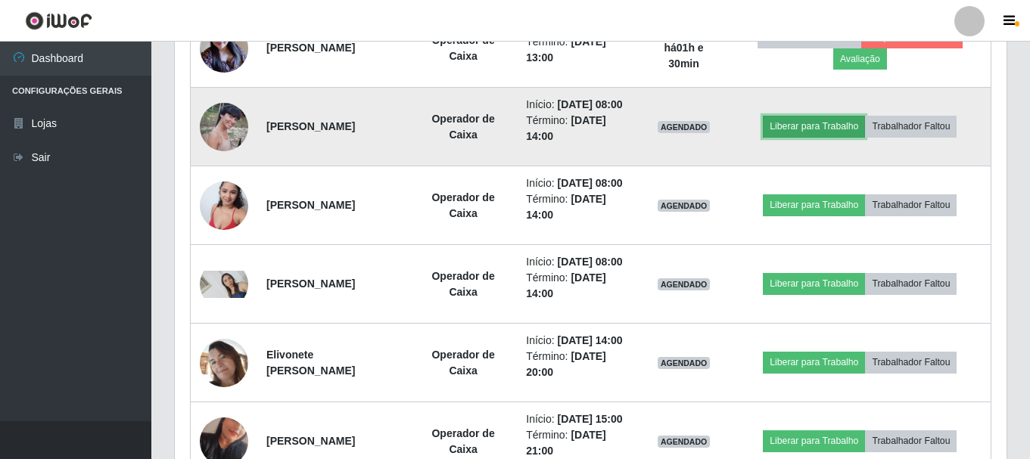
click at [792, 137] on button "Liberar para Trabalho" at bounding box center [814, 126] width 102 height 21
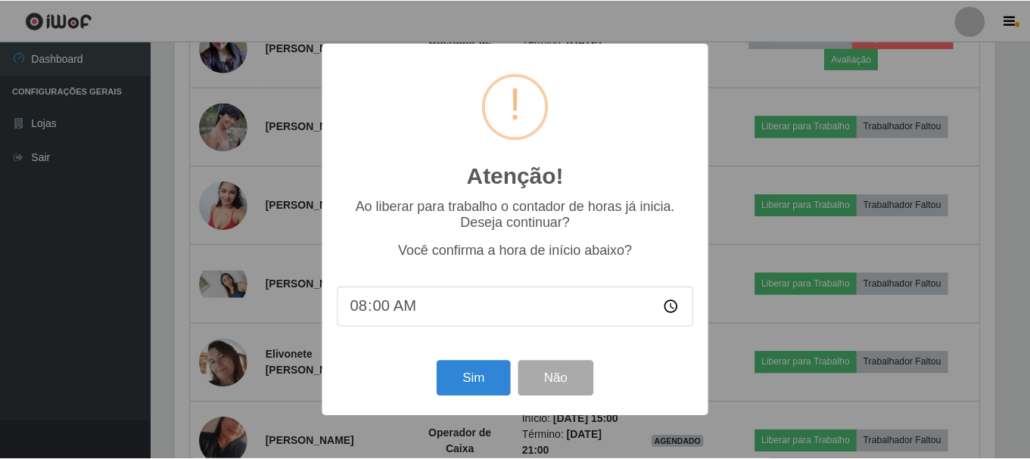
scroll to position [314, 824]
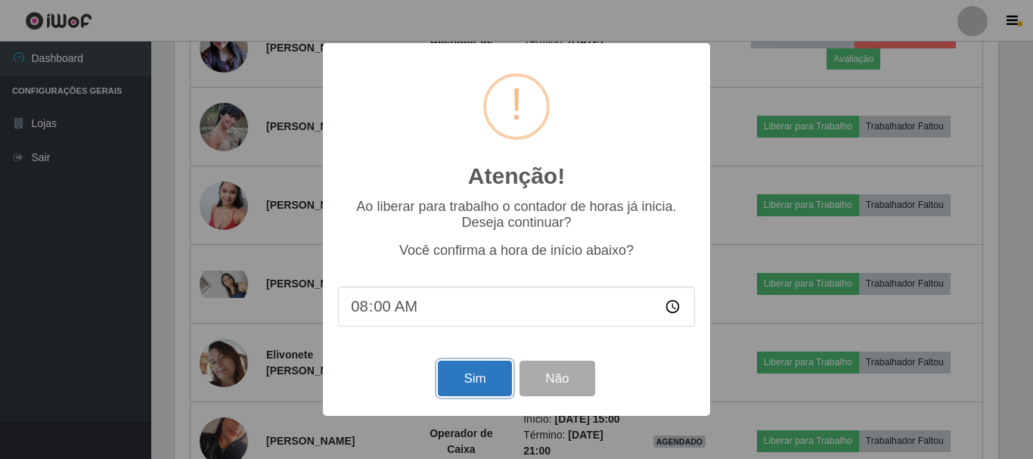
click at [472, 377] on button "Sim" at bounding box center [474, 379] width 73 height 36
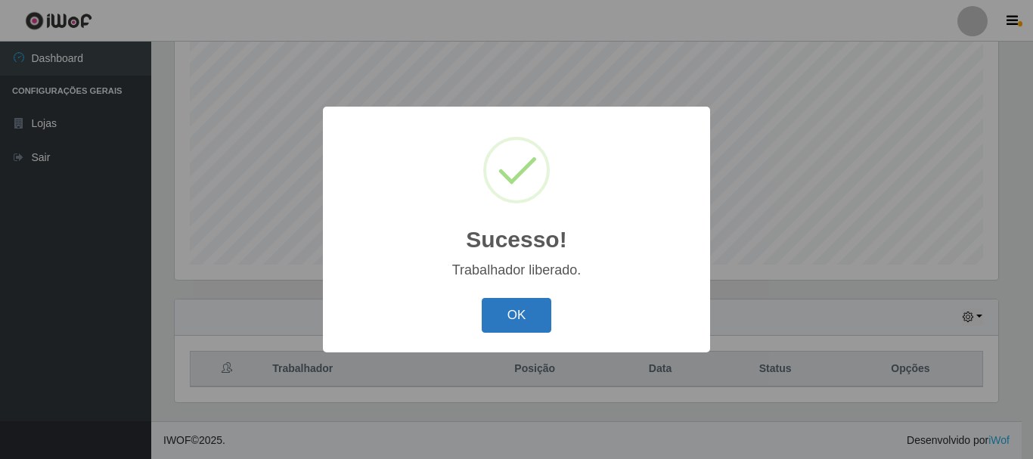
click at [502, 315] on button "OK" at bounding box center [517, 316] width 70 height 36
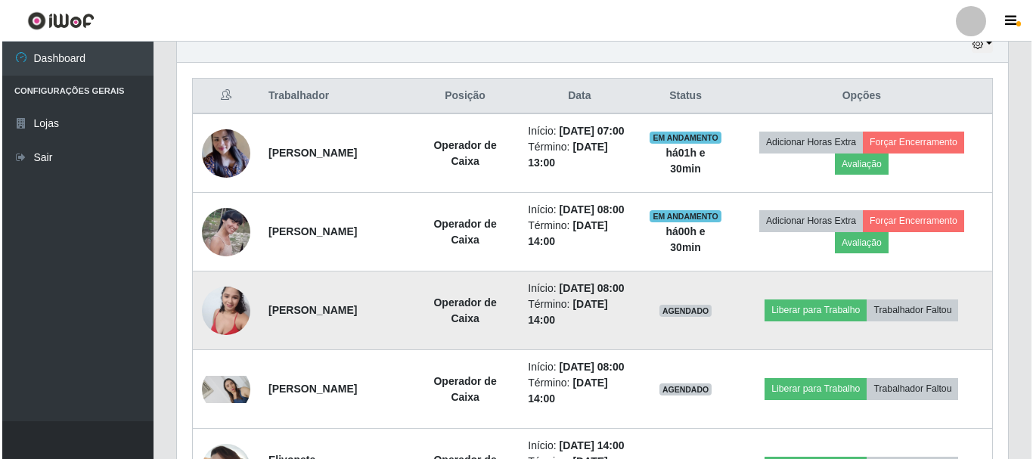
scroll to position [579, 0]
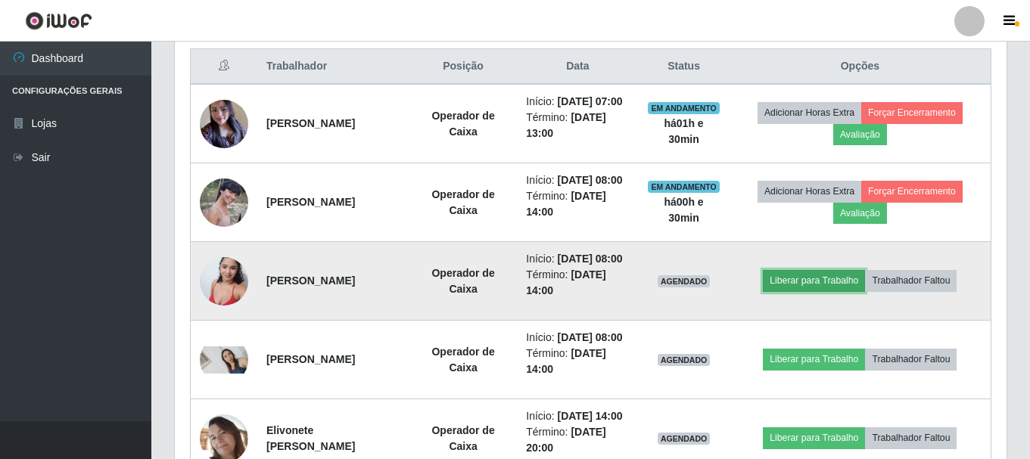
click at [822, 291] on button "Liberar para Trabalho" at bounding box center [814, 280] width 102 height 21
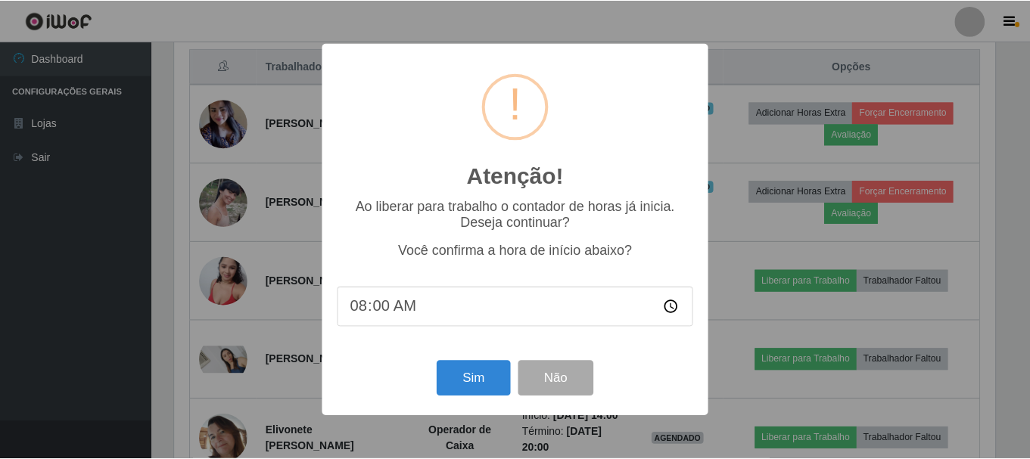
scroll to position [314, 824]
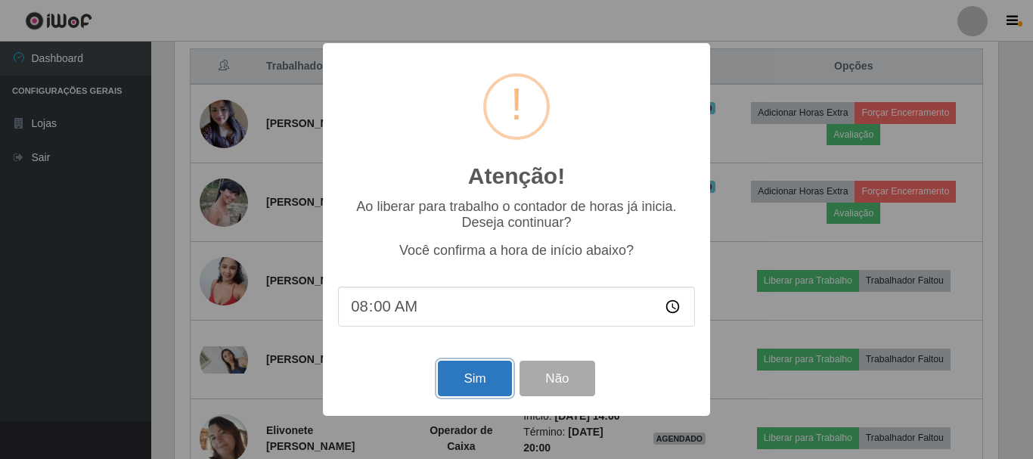
click at [474, 378] on button "Sim" at bounding box center [474, 379] width 73 height 36
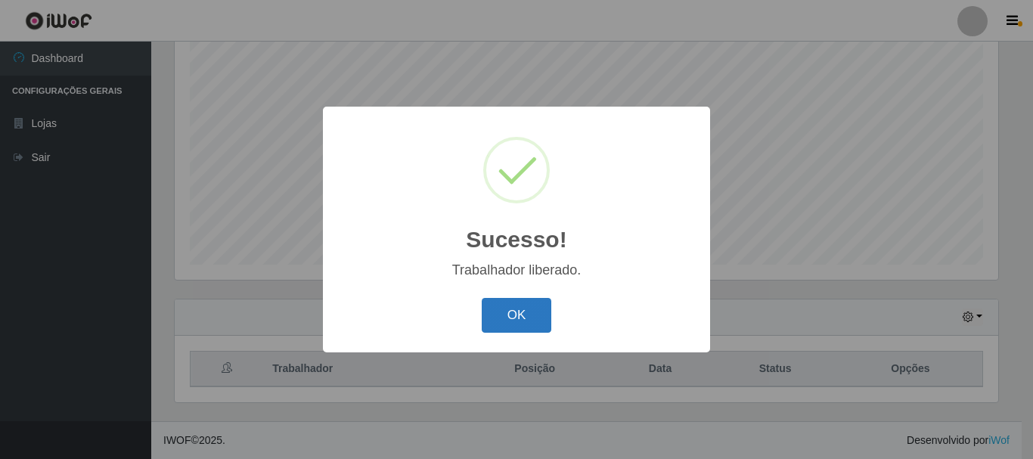
click at [515, 323] on button "OK" at bounding box center [517, 316] width 70 height 36
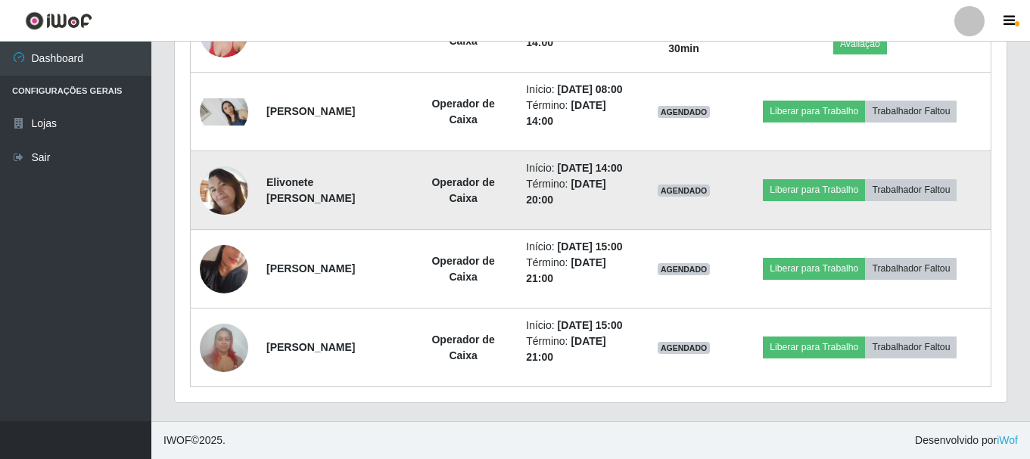
scroll to position [806, 0]
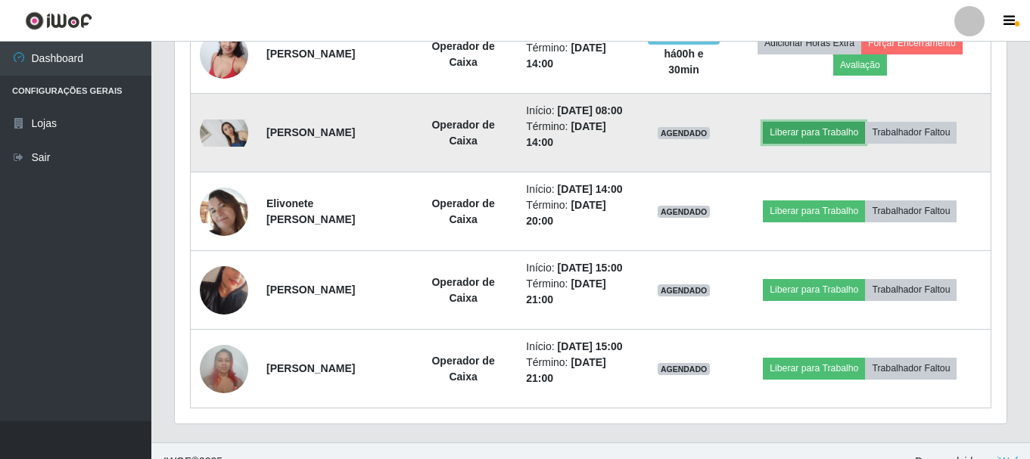
click at [791, 143] on button "Liberar para Trabalho" at bounding box center [814, 132] width 102 height 21
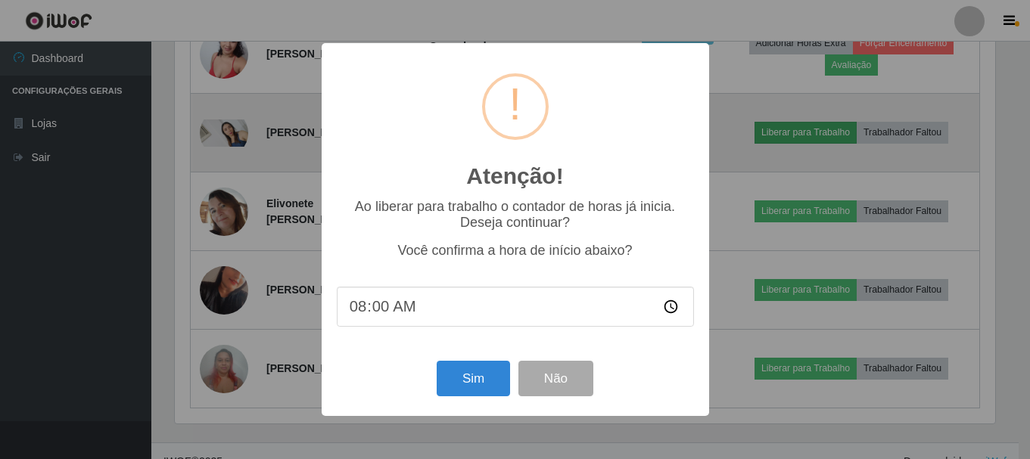
scroll to position [314, 824]
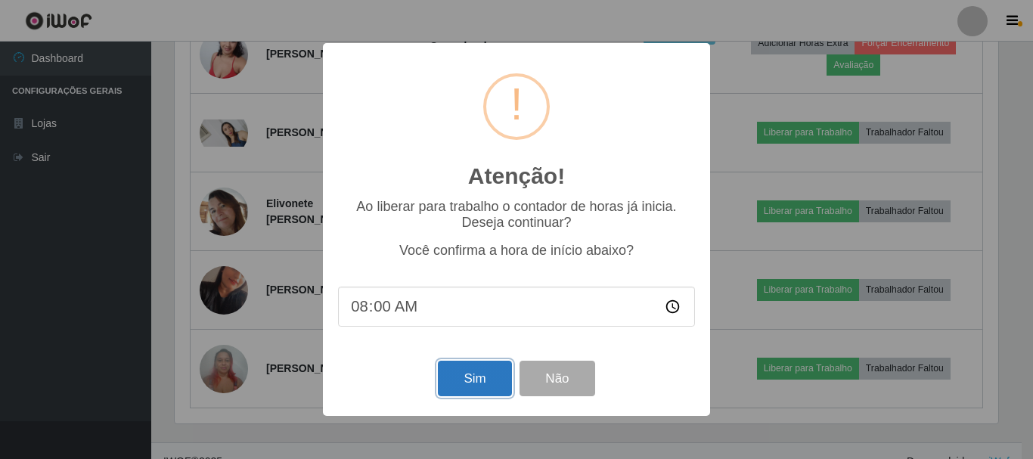
click at [480, 375] on button "Sim" at bounding box center [474, 379] width 73 height 36
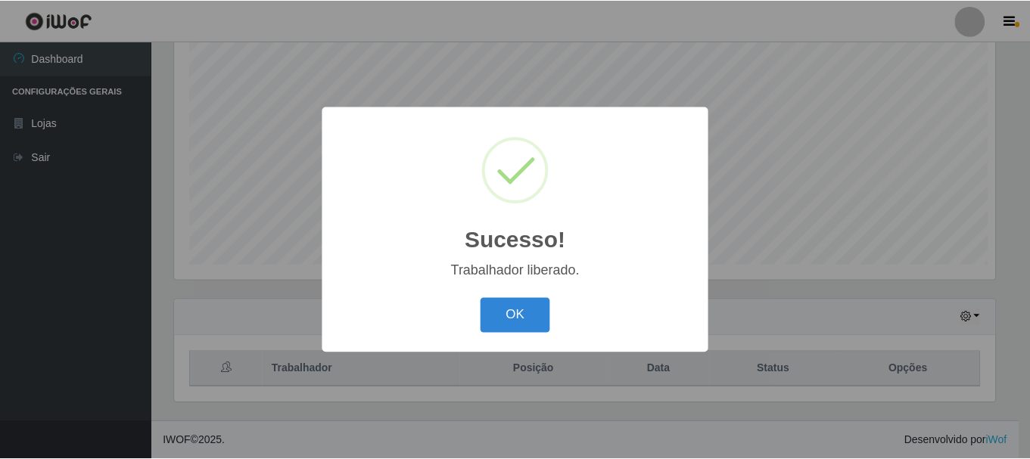
scroll to position [0, 0]
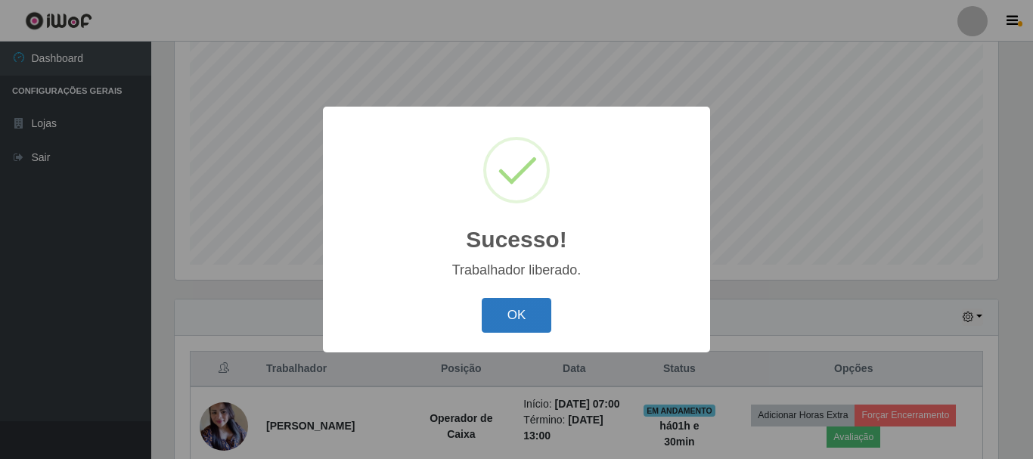
click at [508, 313] on button "OK" at bounding box center [517, 316] width 70 height 36
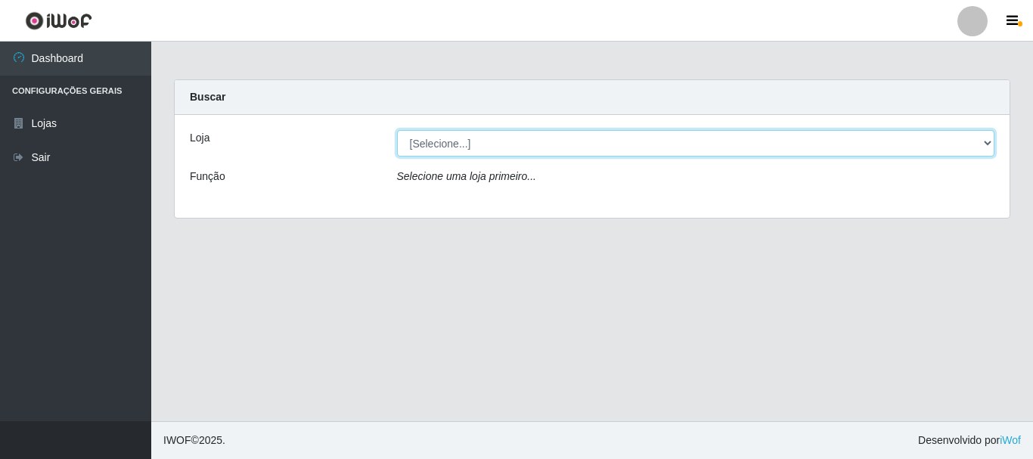
click at [459, 148] on select "[Selecione...] [GEOGRAPHIC_DATA] [GEOGRAPHIC_DATA]" at bounding box center [696, 143] width 598 height 26
select select "64"
click at [397, 130] on select "[Selecione...] [GEOGRAPHIC_DATA] [GEOGRAPHIC_DATA]" at bounding box center [696, 143] width 598 height 26
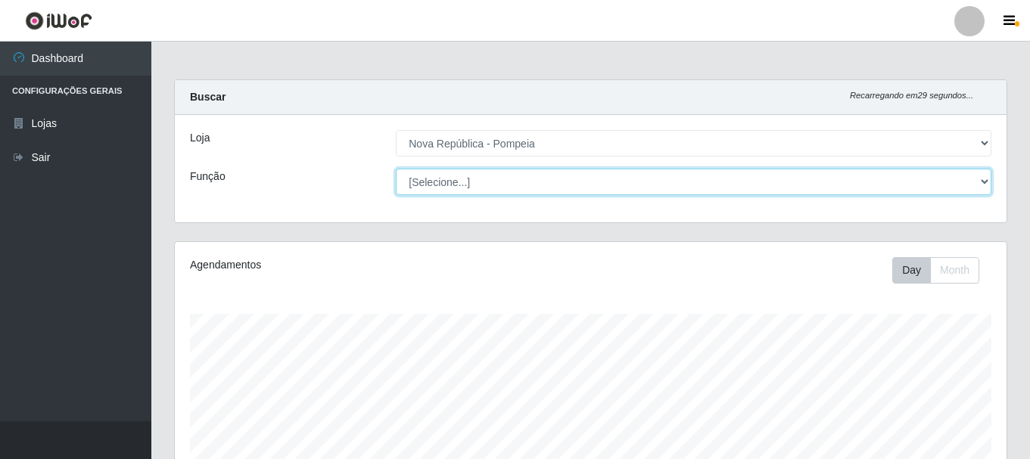
click at [473, 179] on select "[Selecione...] Balconista Operador de Caixa Recepcionista Repositor" at bounding box center [693, 182] width 595 height 26
select select "22"
click at [396, 169] on select "[Selecione...] Balconista Operador de Caixa Recepcionista Repositor" at bounding box center [693, 182] width 595 height 26
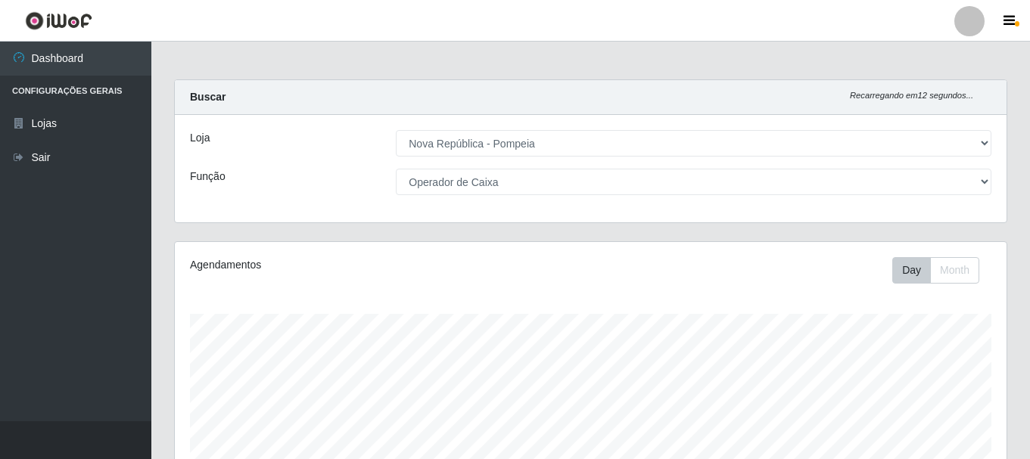
click at [489, 250] on div "Agendamentos Day Month" at bounding box center [590, 399] width 831 height 314
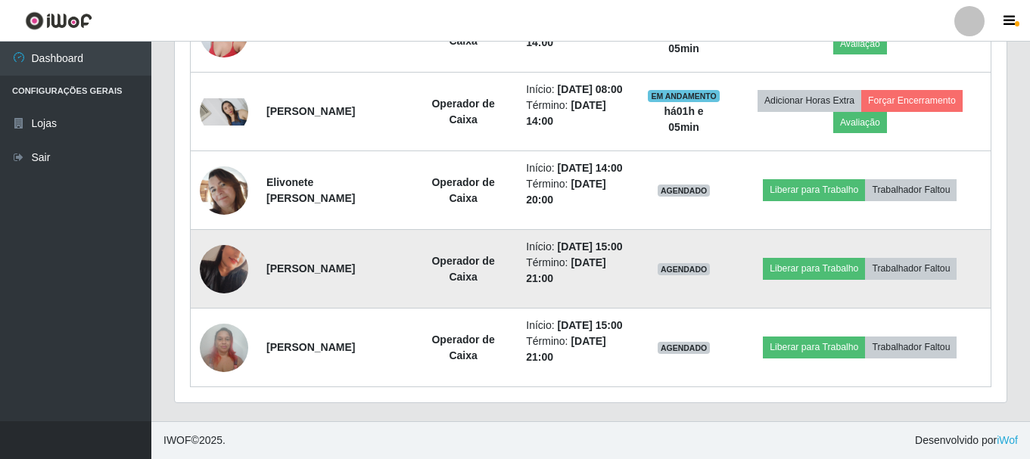
scroll to position [787, 0]
